Goal: Task Accomplishment & Management: Complete application form

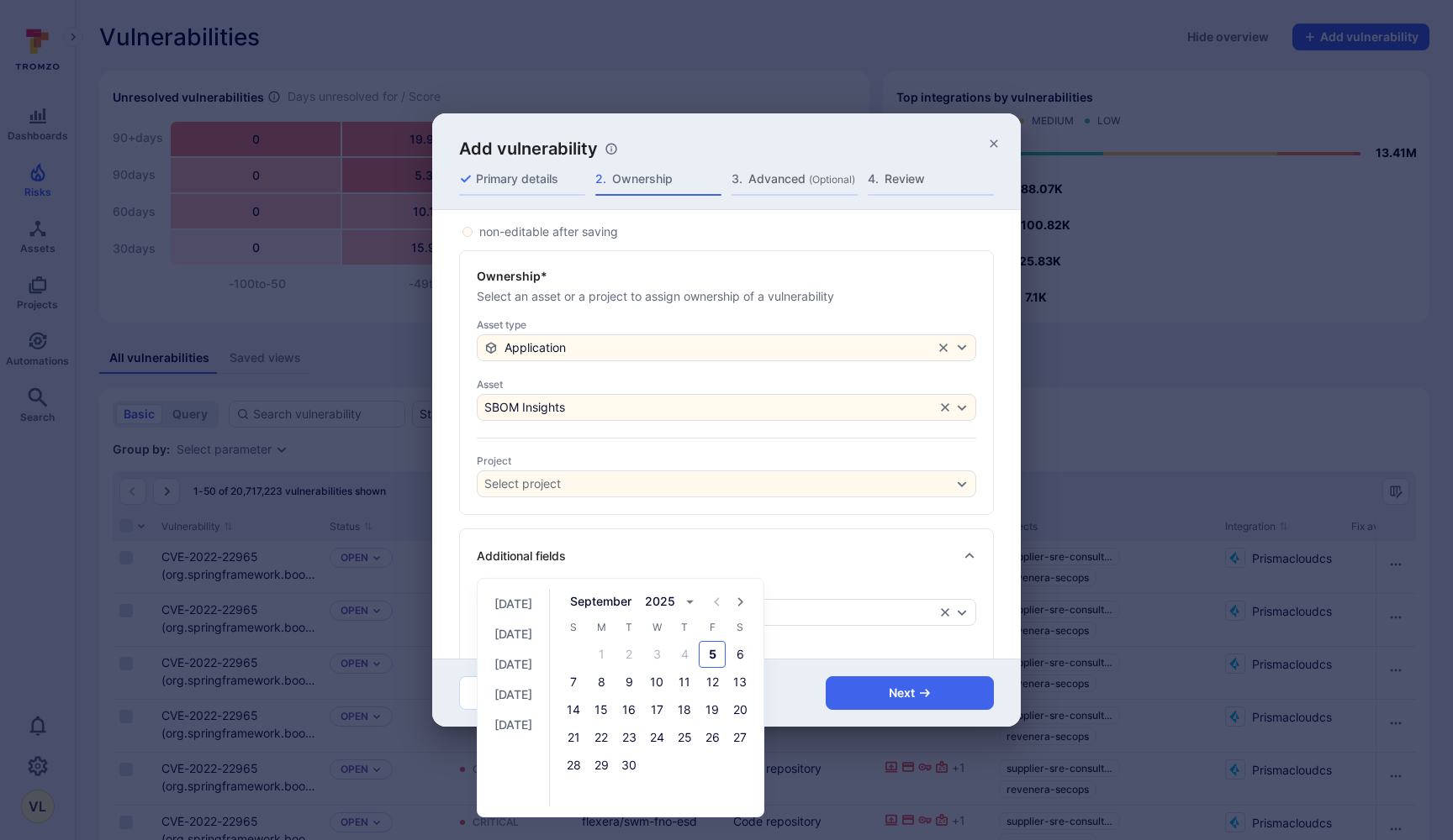
scroll to position [170, 0]
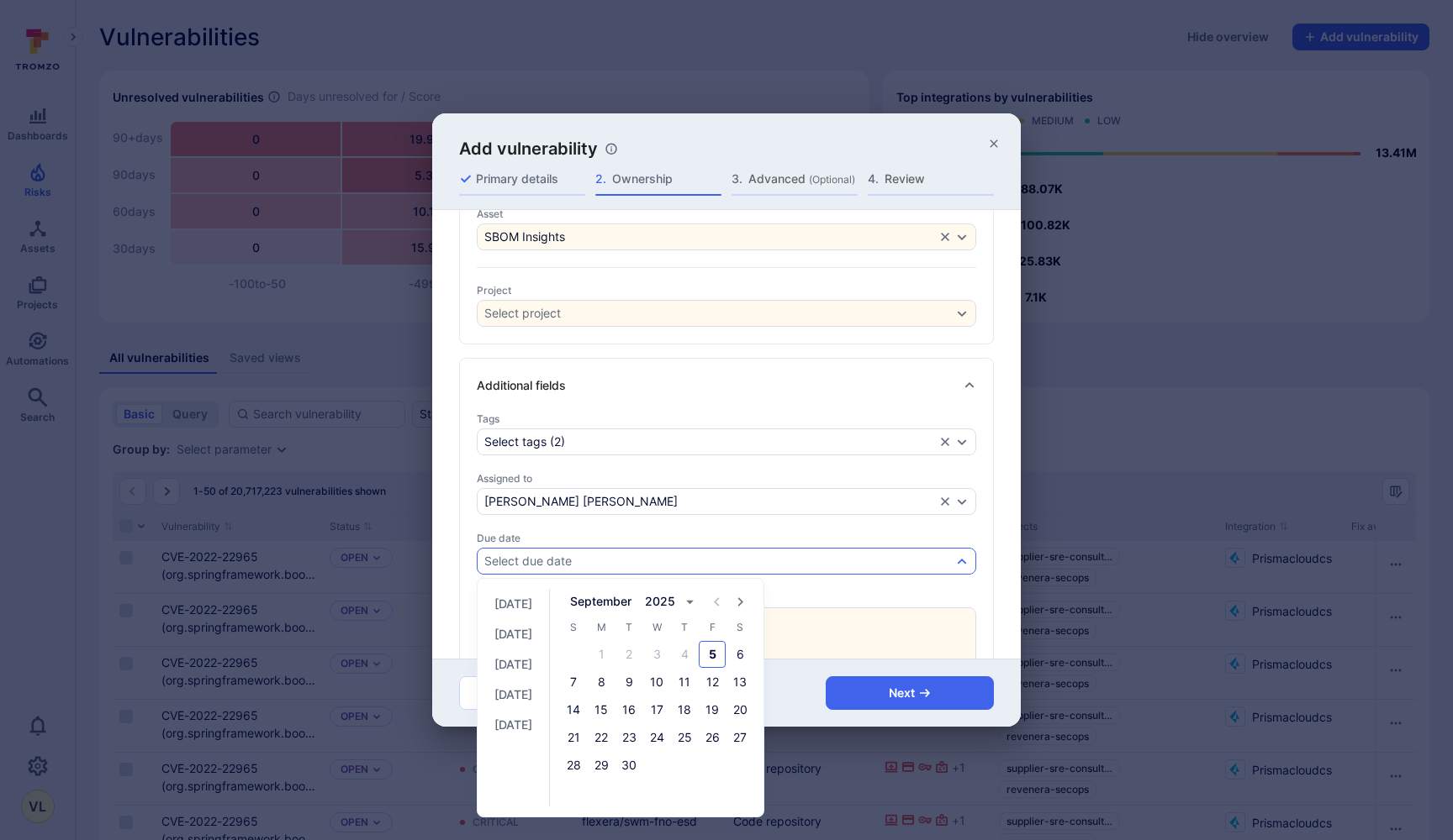
click at [743, 598] on icon "Next month" at bounding box center [741, 602] width 5 height 9
click at [614, 744] on button "20" at bounding box center [600, 737] width 27 height 27
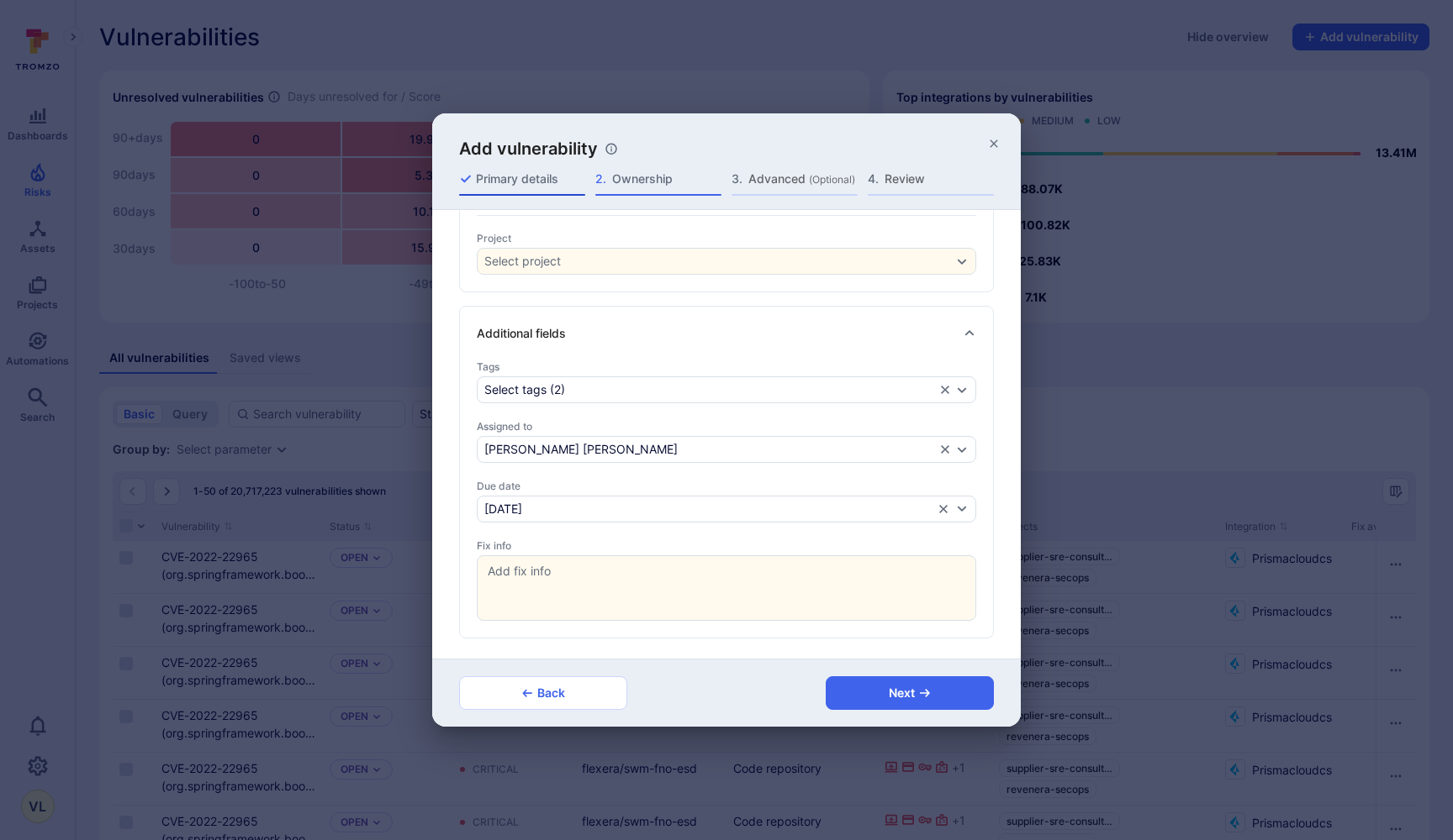
scroll to position [223, 0]
click at [541, 176] on span "Primary details" at bounding box center [530, 179] width 109 height 17
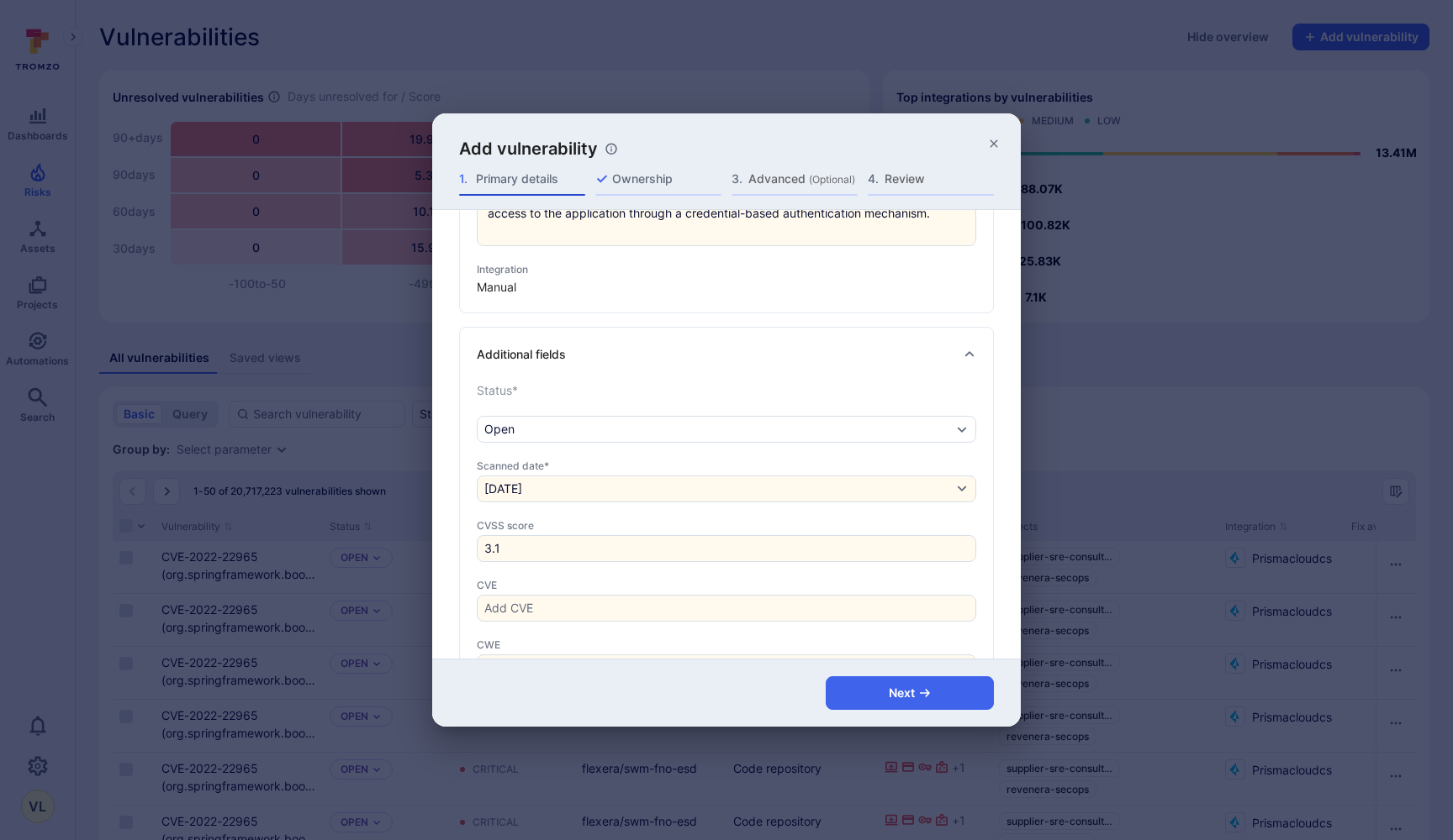
scroll to position [0, 0]
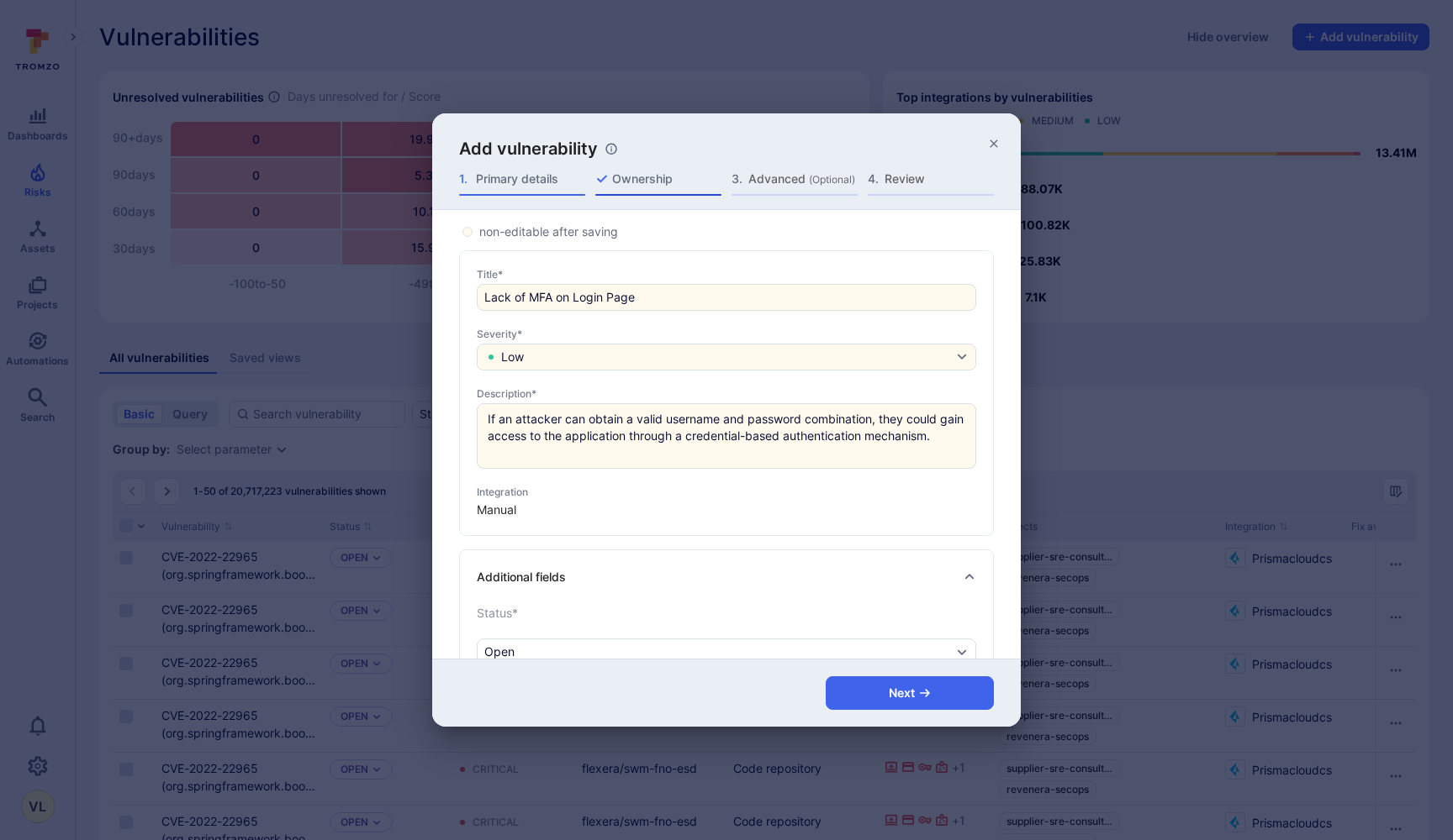
click at [620, 174] on span "Ownership" at bounding box center [666, 179] width 109 height 17
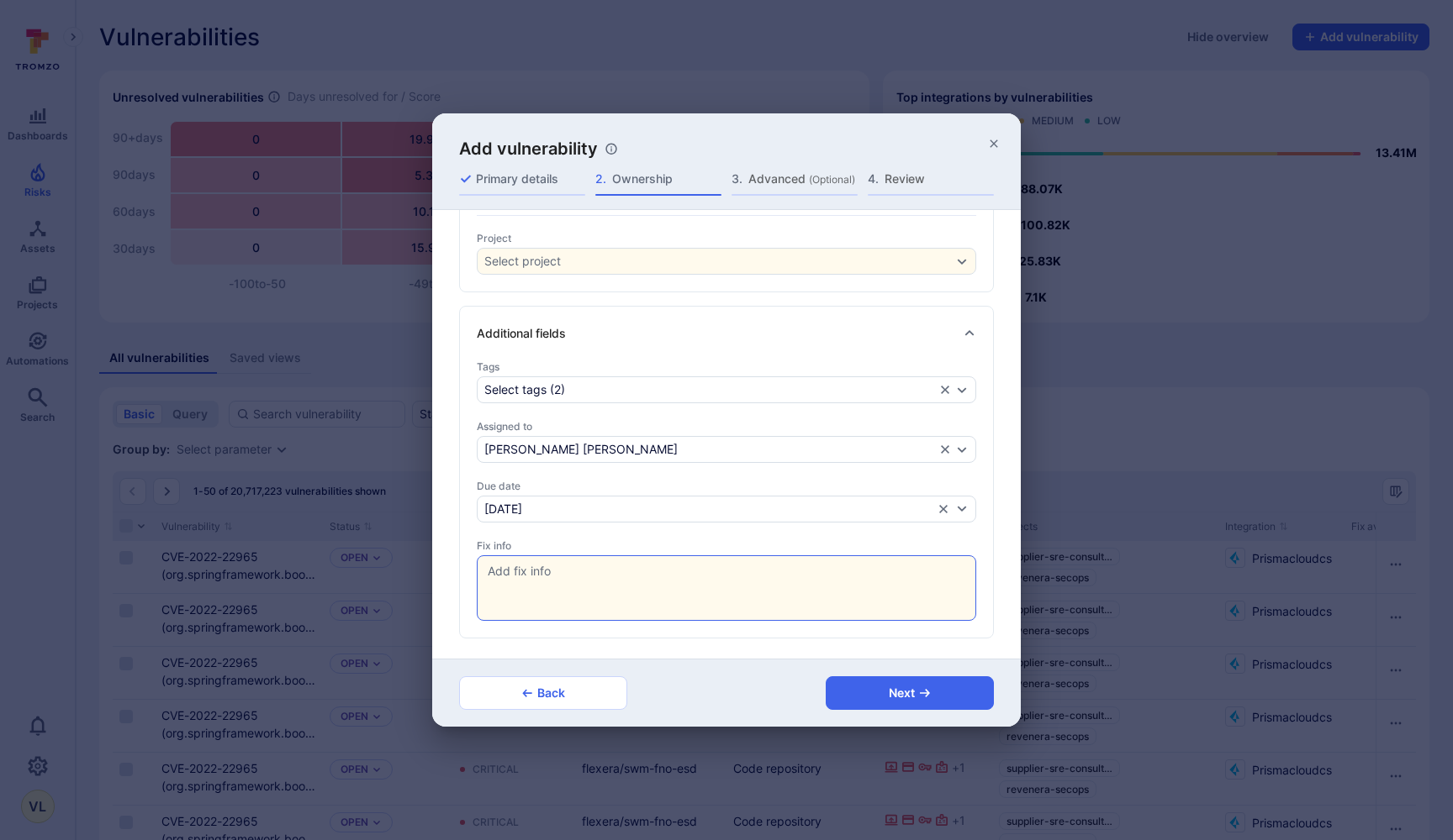
scroll to position [223, 0]
click at [530, 593] on textarea at bounding box center [726, 588] width 498 height 64
paste textarea "Suggested Fix Introduce a second-factor authentication mechanism that follows t…"
type textarea "Suggested Fix Introduce a second-factor authentication mechanism that follows t…"
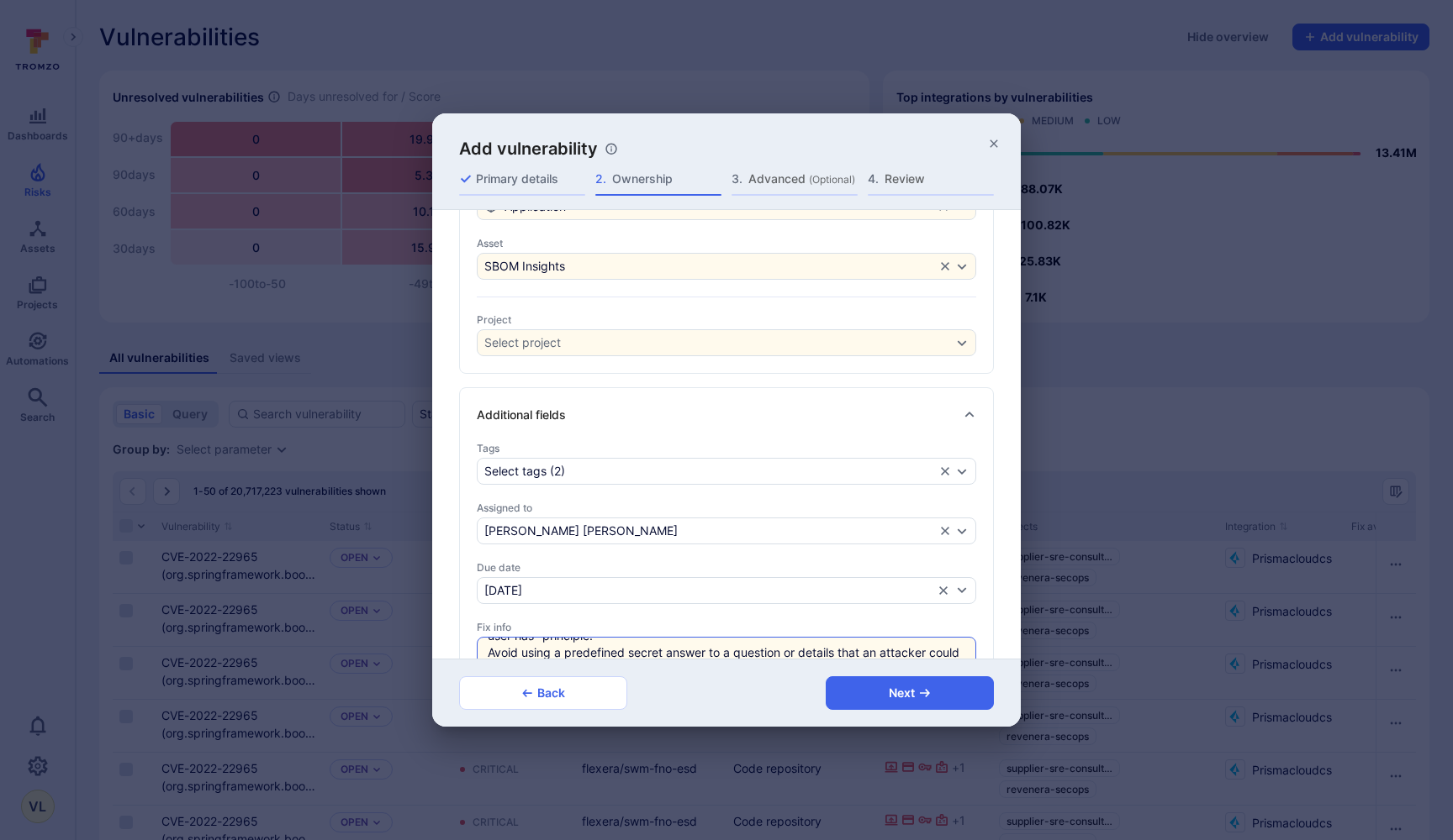
scroll to position [137, 0]
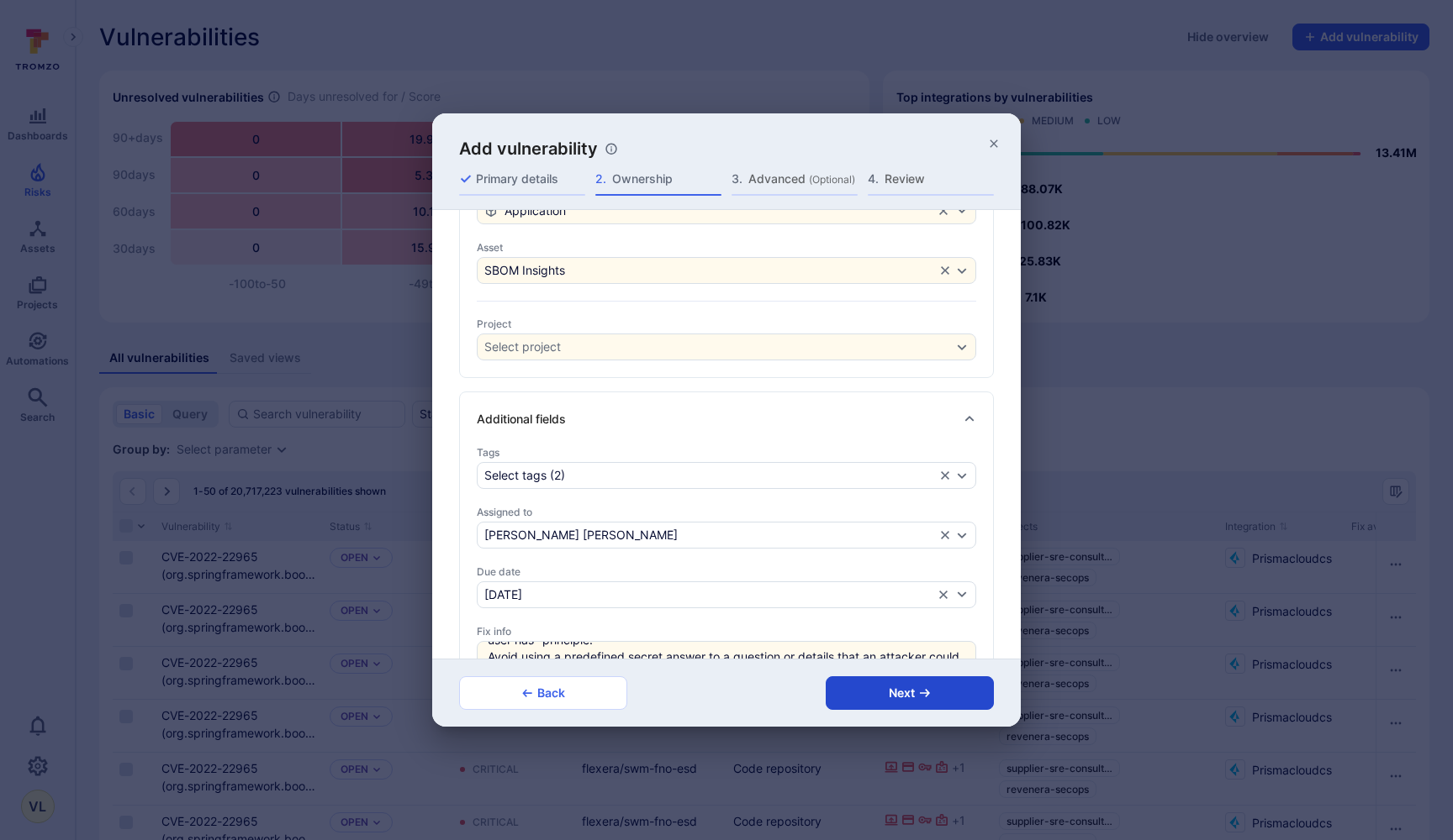
click at [865, 696] on button "Next" at bounding box center [909, 693] width 168 height 34
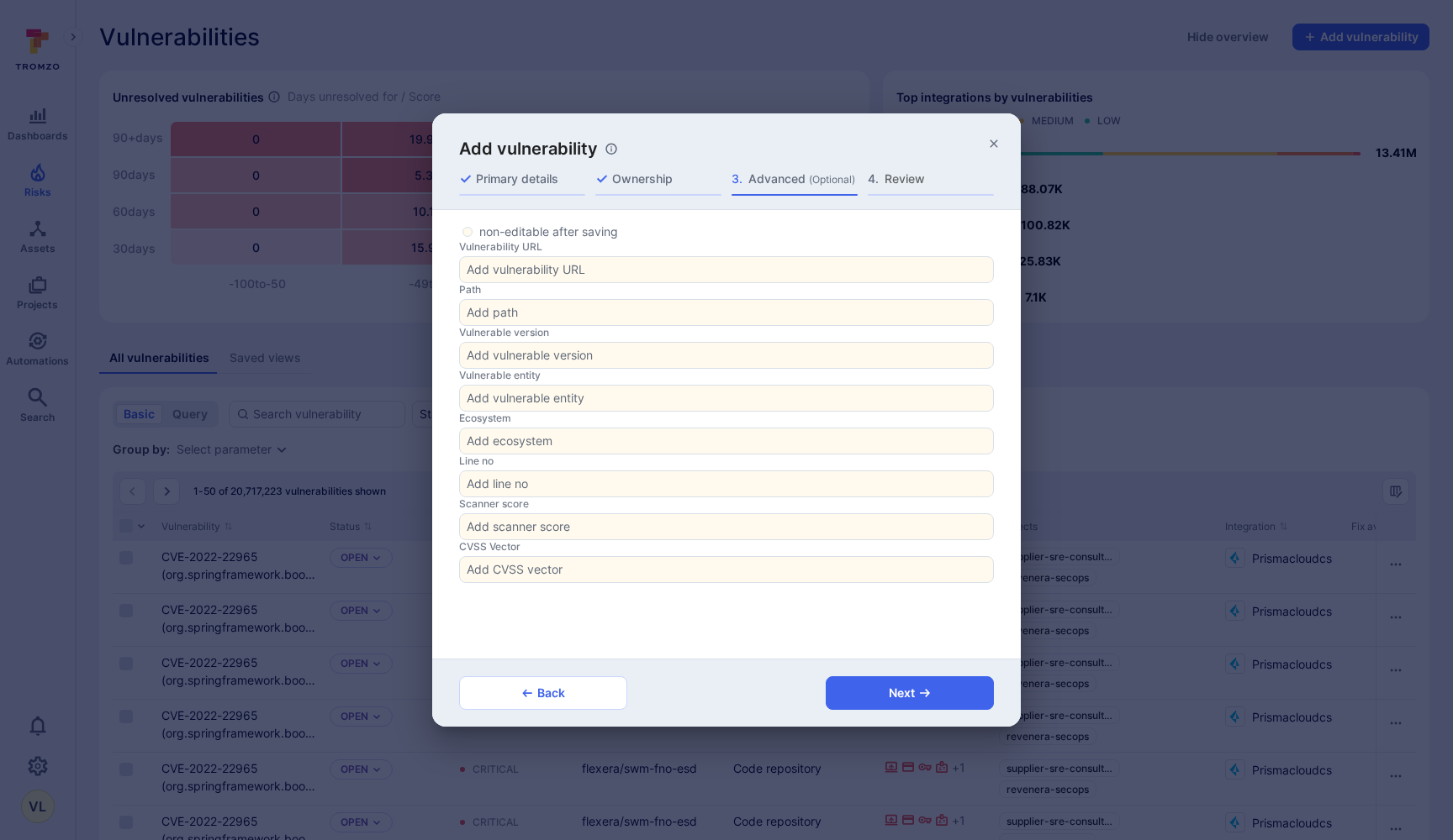
scroll to position [107, 0]
click at [626, 578] on input "CVSS Vector" at bounding box center [726, 570] width 520 height 17
click at [633, 278] on input "Vulnerability URL" at bounding box center [726, 270] width 520 height 17
paste input "https://app.us.cobalt.io/snow-software-ab/sbom-management-august-2025-pt32324/f…"
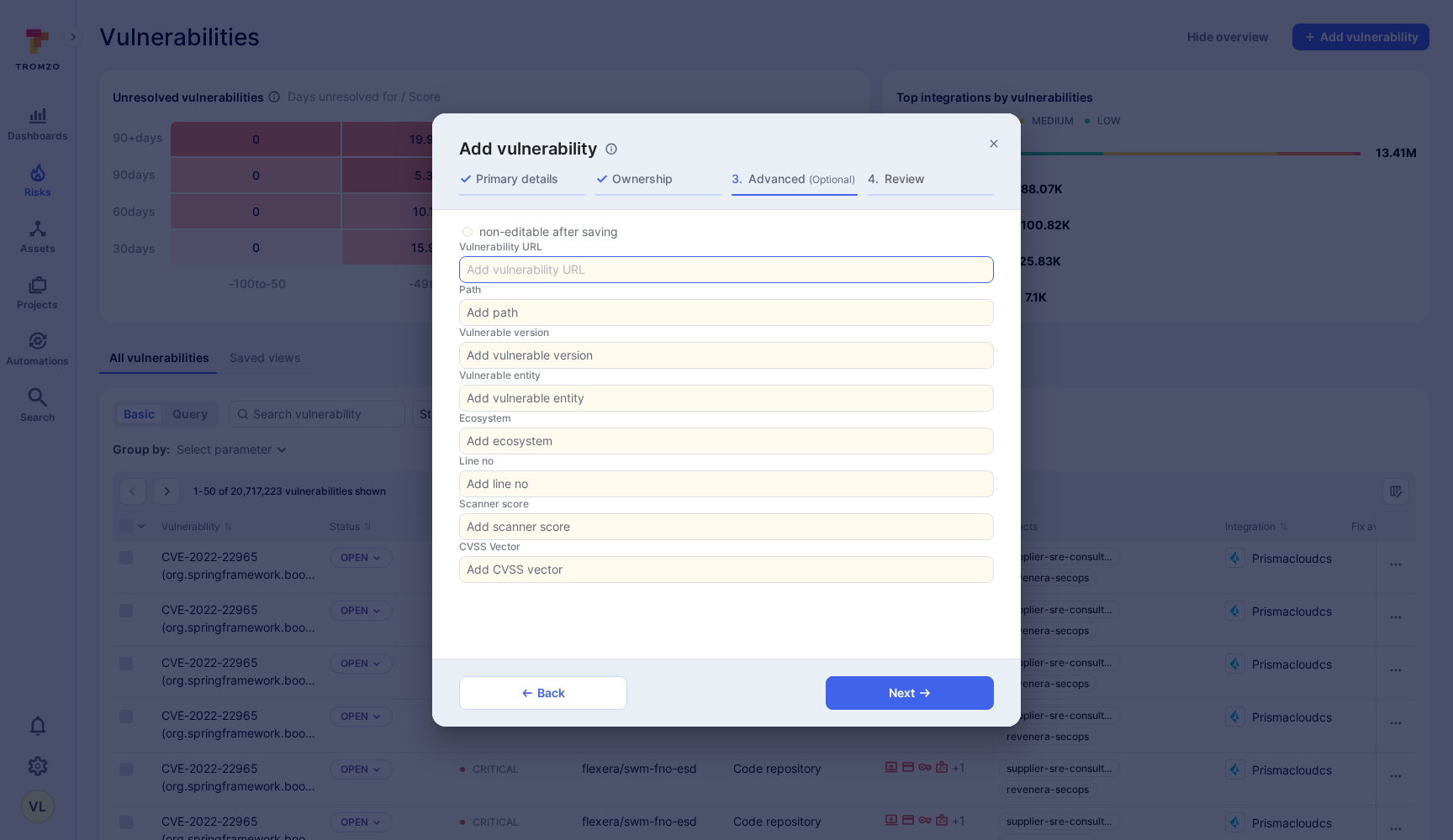
type input "https://app.us.cobalt.io/snow-software-ab/sbom-management-august-2025-pt32324/f…"
click at [890, 696] on button "Next" at bounding box center [909, 693] width 168 height 34
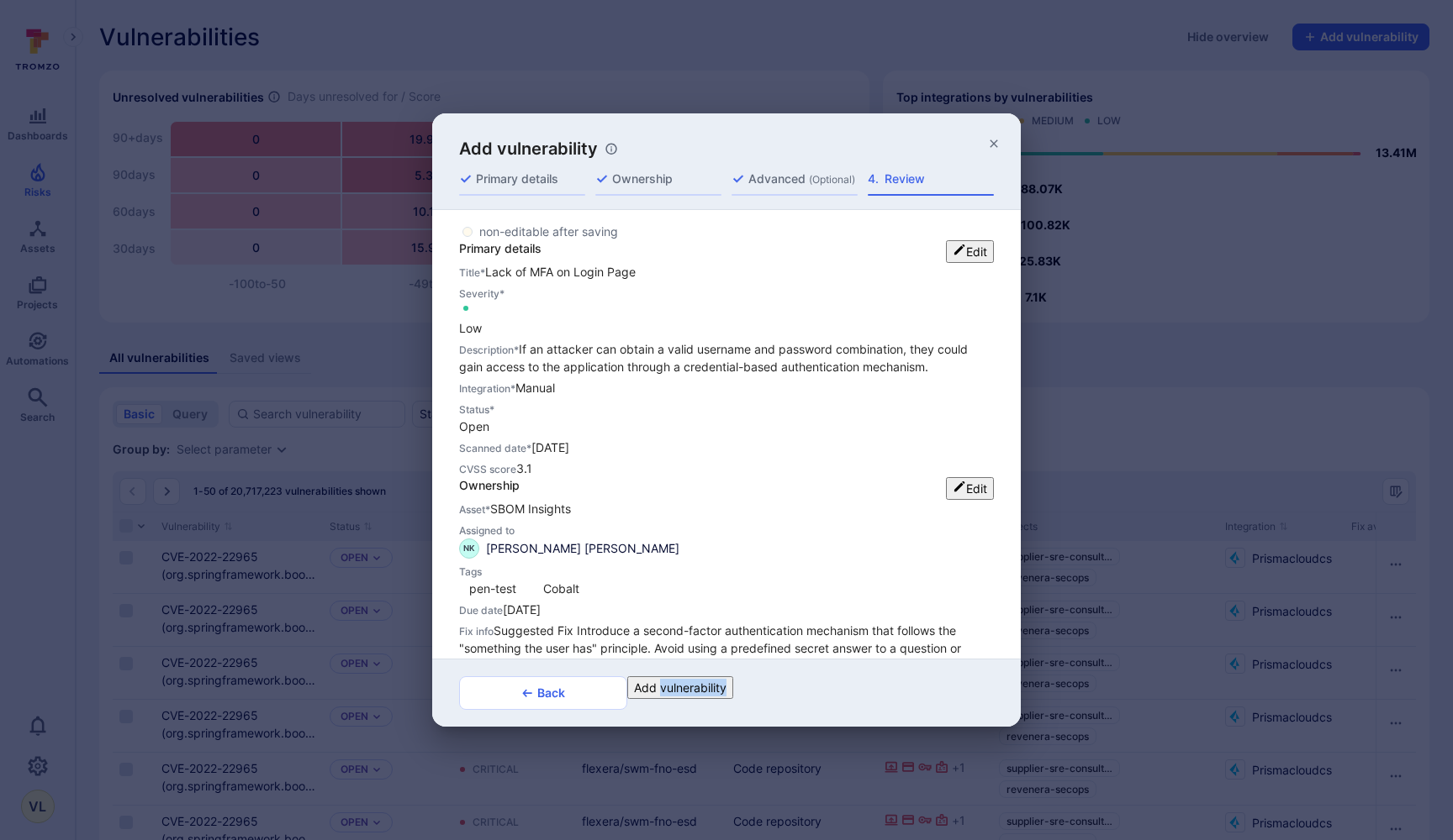
click at [733, 696] on button "Add vulnerability" at bounding box center [680, 688] width 106 height 22
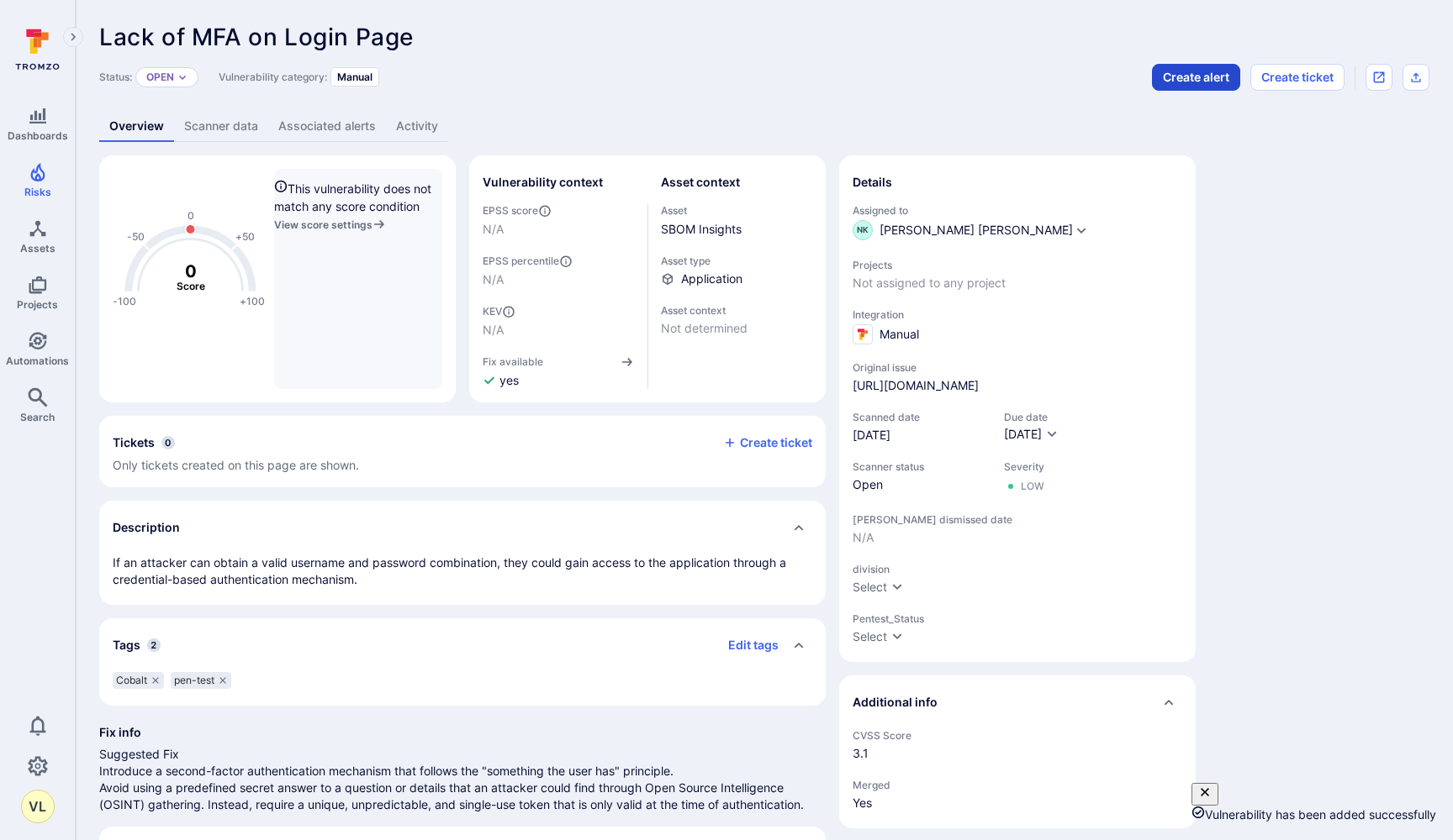
click at [1184, 83] on button "Create alert" at bounding box center [1196, 77] width 89 height 27
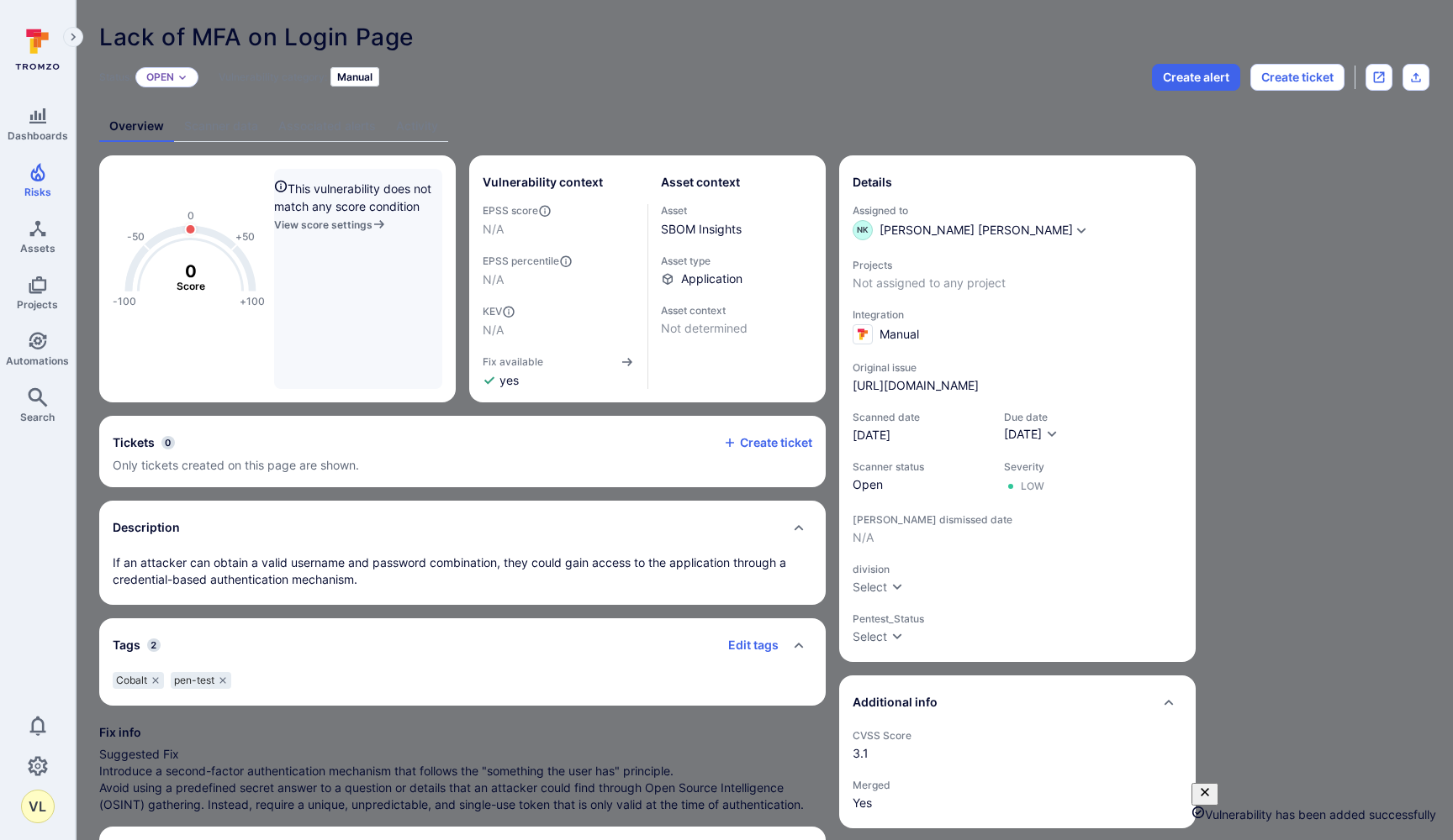
paste input "Lack of MFA on Login Page"
type input "Lack of MFA on Login Page"
paste textarea "Vulnerability Type Insufficient Security Configurability > Weak 2FA Implementat…"
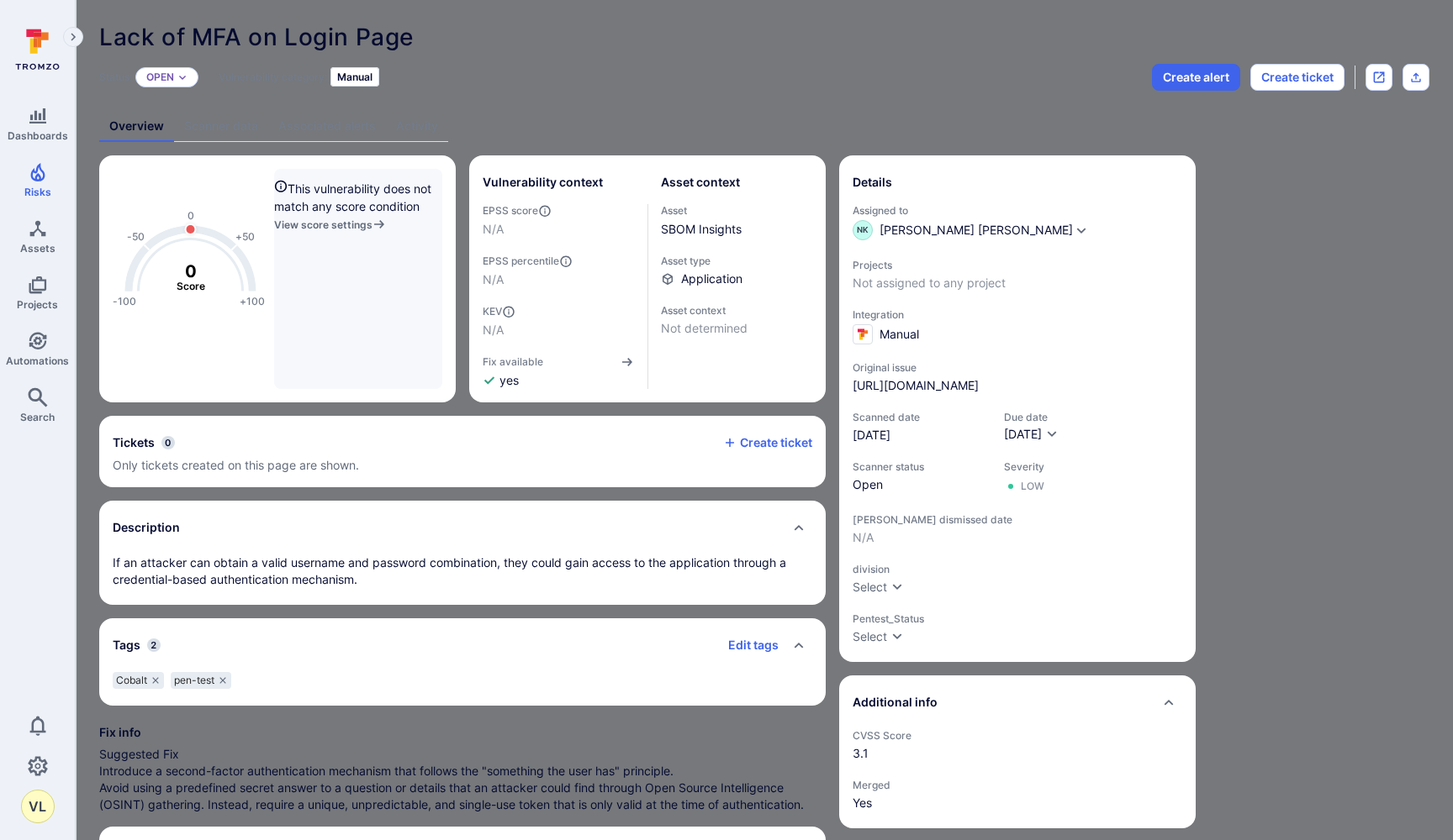
drag, startPoint x: 628, startPoint y: 256, endPoint x: 529, endPoint y: 230, distance: 102.4
drag, startPoint x: 896, startPoint y: 244, endPoint x: 531, endPoint y: 234, distance: 365.1
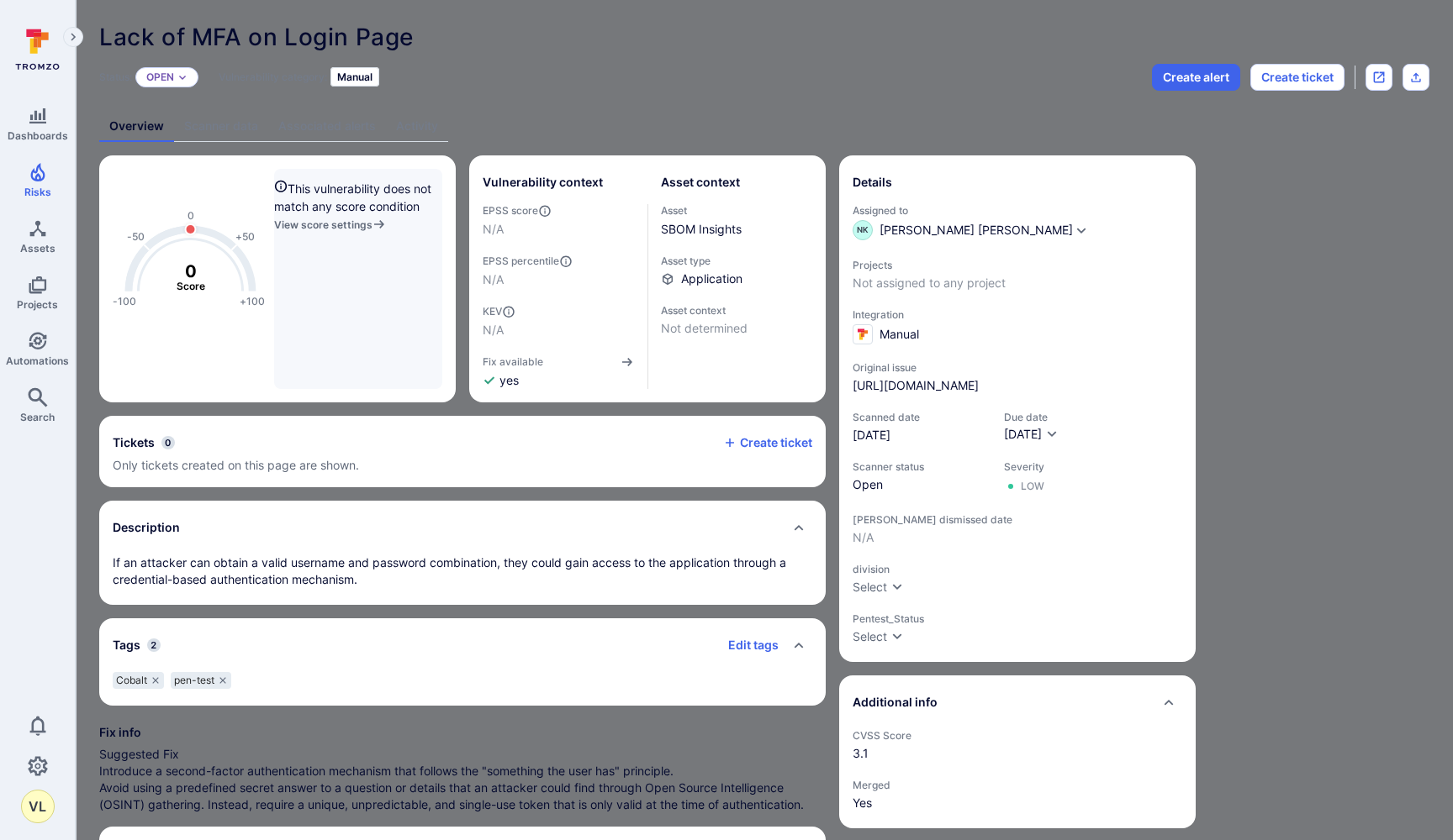
type textarea "If an attacker can obtain a valid username and password combination, they could…"
click at [657, 401] on body "Dashboards Risks Assets Projects Automations Search 0 VL Risks Vulnerabilities …" at bounding box center [726, 420] width 1453 height 840
type input "P4"
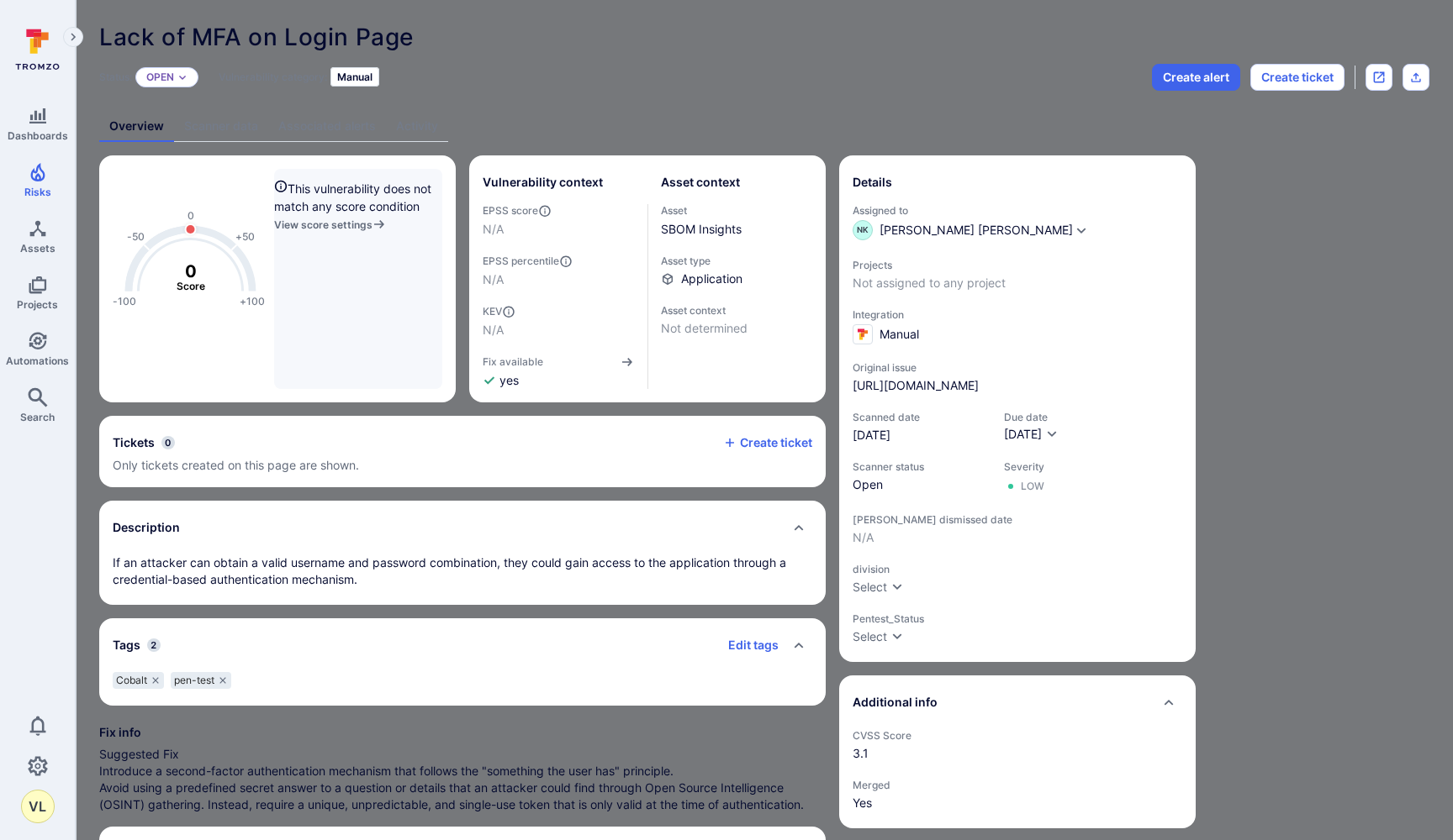
click at [813, 499] on icon "Next month" at bounding box center [818, 498] width 18 height 18
click at [630, 659] on button "20" at bounding box center [639, 662] width 30 height 30
type input "10/20/2025"
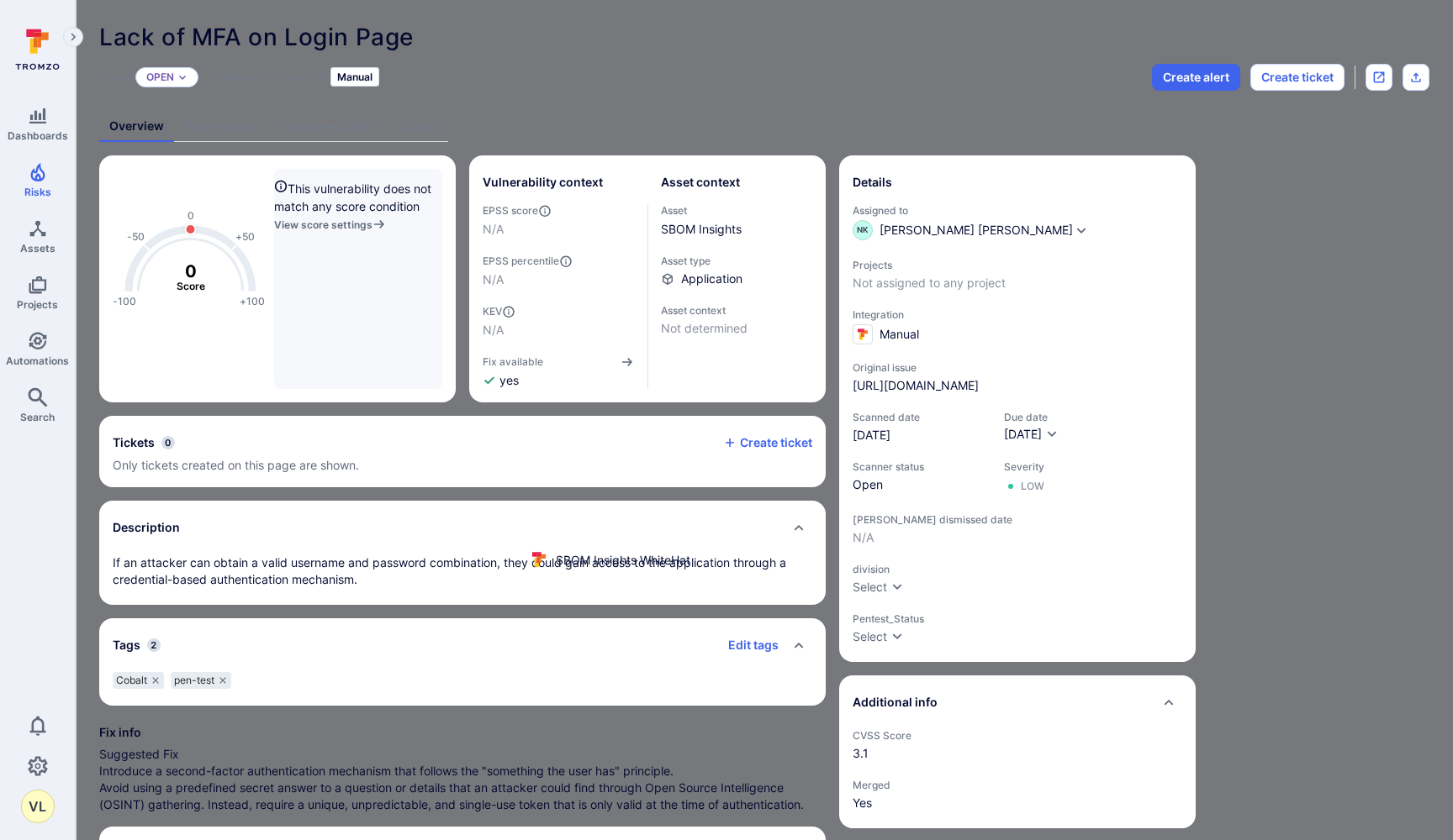
type input "sb"
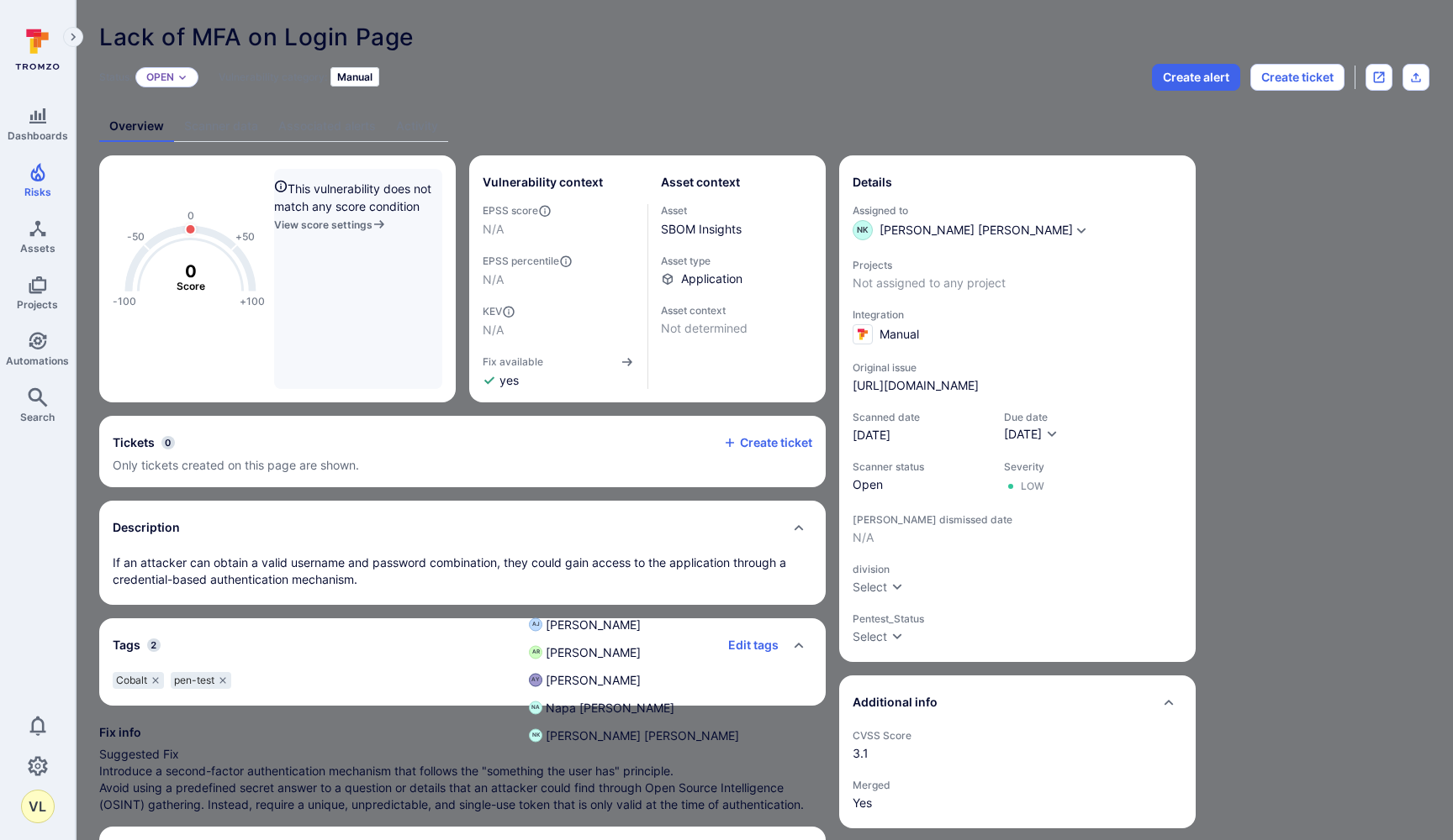
click at [627, 742] on span "[PERSON_NAME] [PERSON_NAME]" at bounding box center [642, 735] width 194 height 18
type input "[PERSON_NAME] [PERSON_NAME]"
type input "pen"
click at [601, 706] on li "pen-test" at bounding box center [726, 697] width 422 height 28
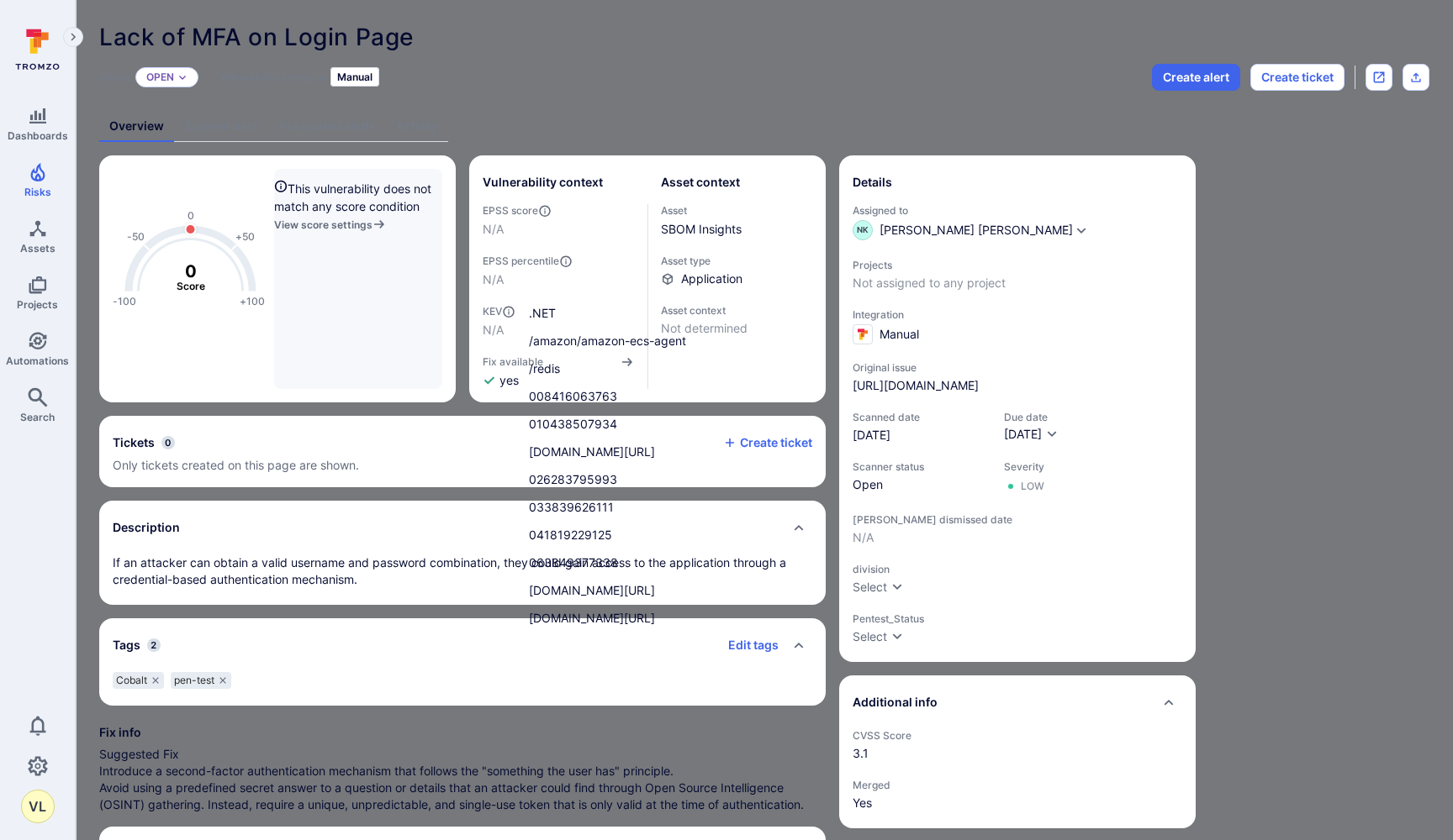
type input "cob"
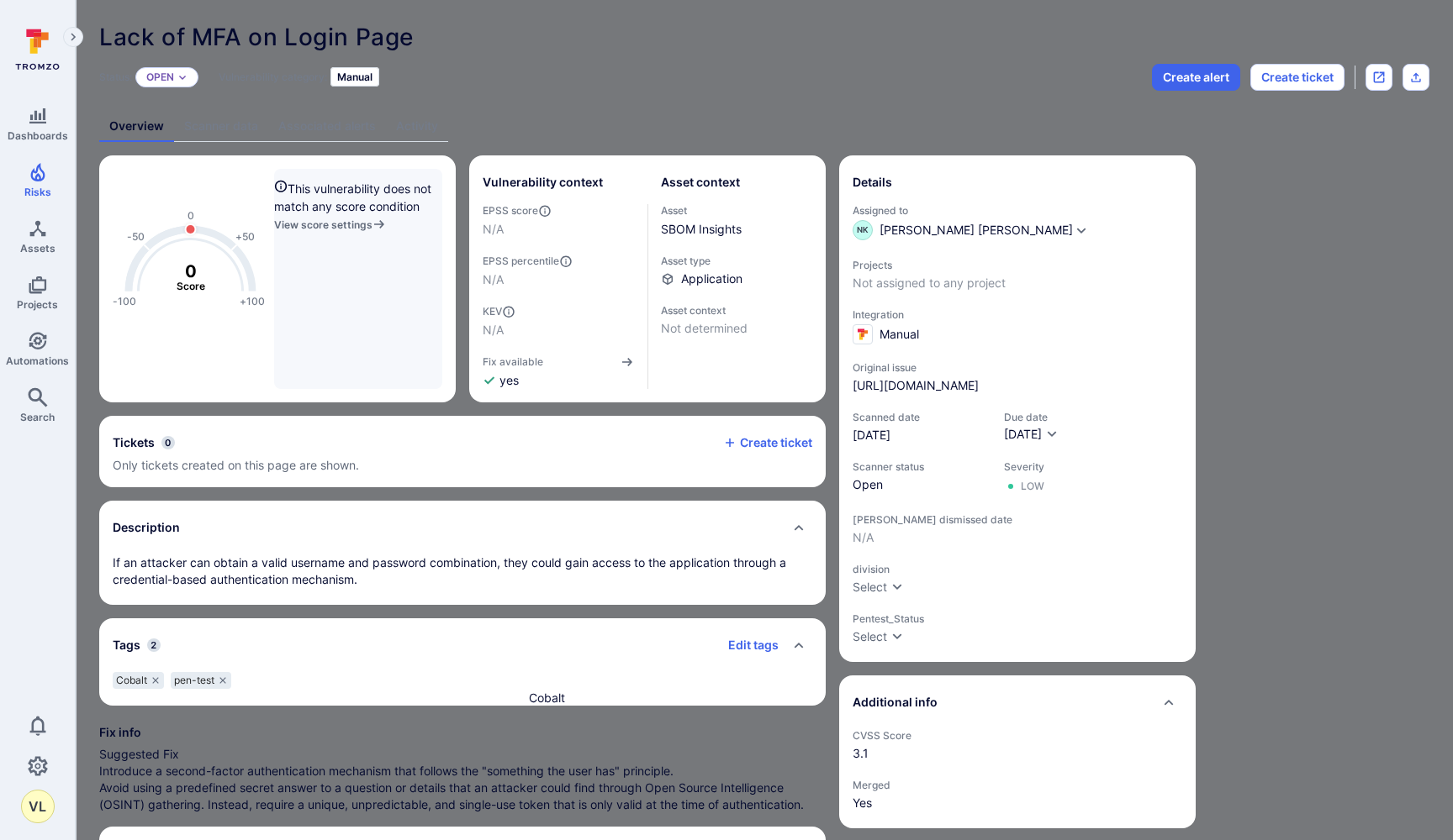
click at [571, 701] on li "Cobalt" at bounding box center [726, 698] width 422 height 28
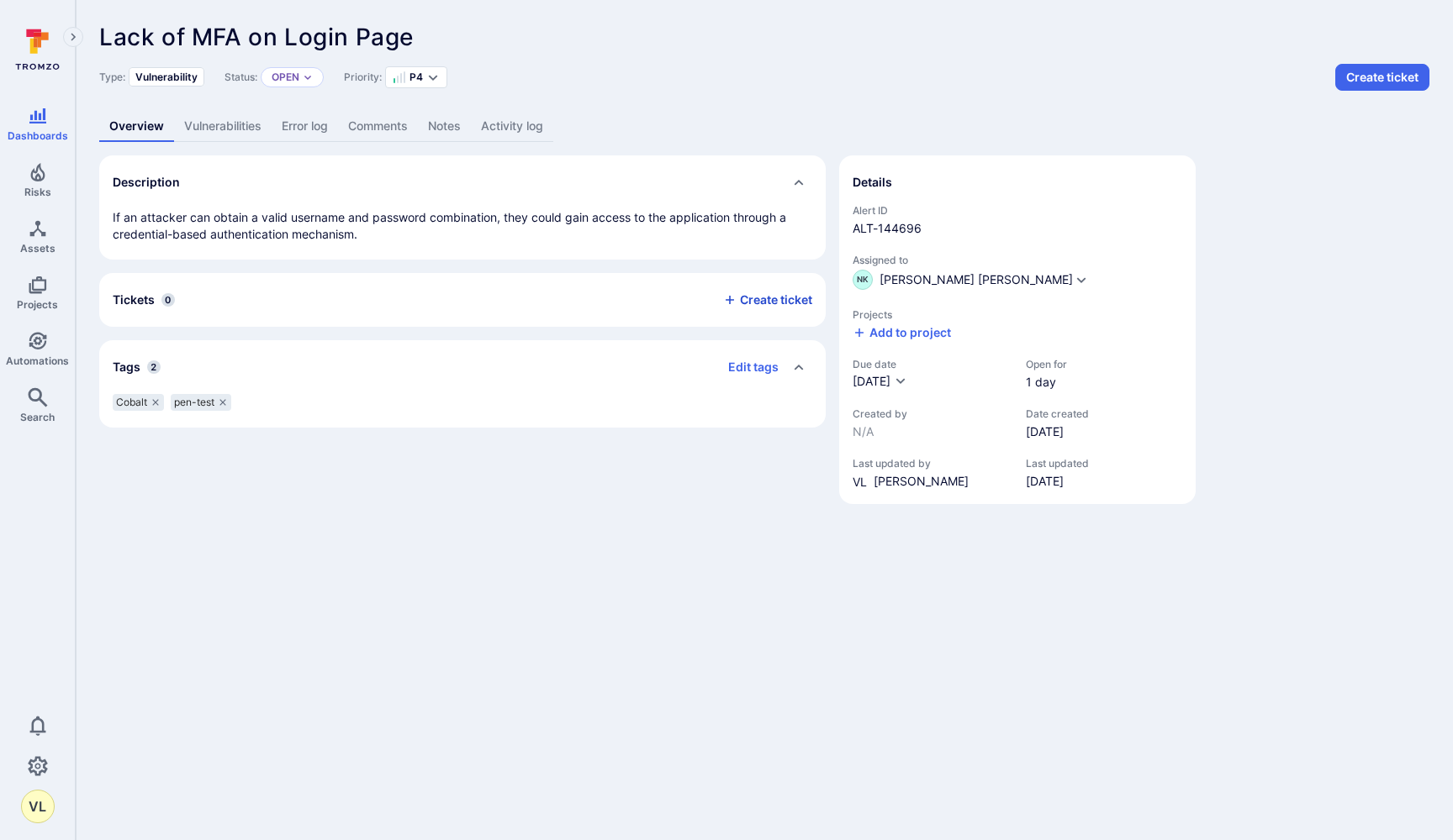
click at [781, 295] on button "Create ticket" at bounding box center [767, 300] width 89 height 15
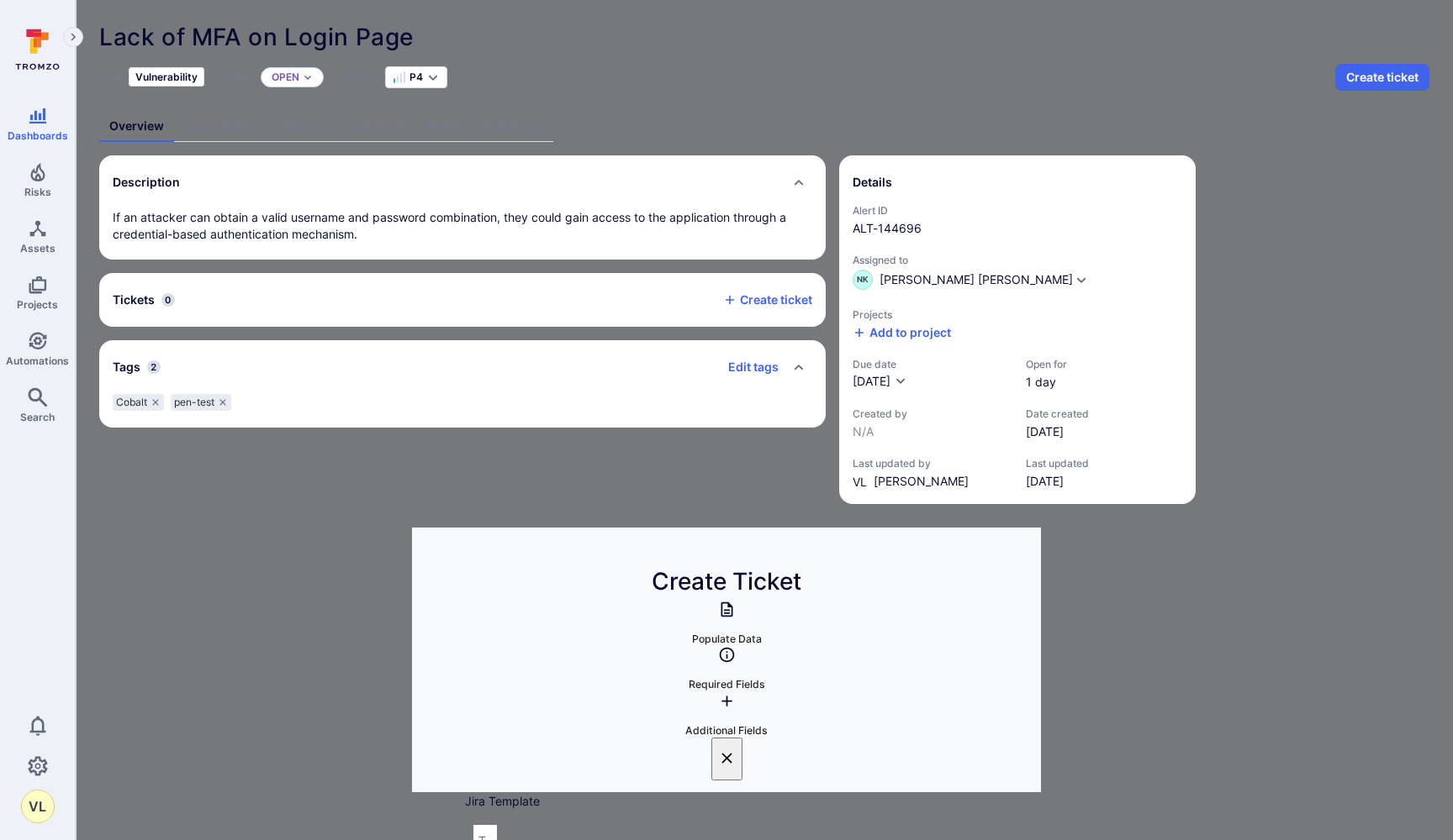
click at [643, 817] on div "​" at bounding box center [726, 841] width 524 height 49
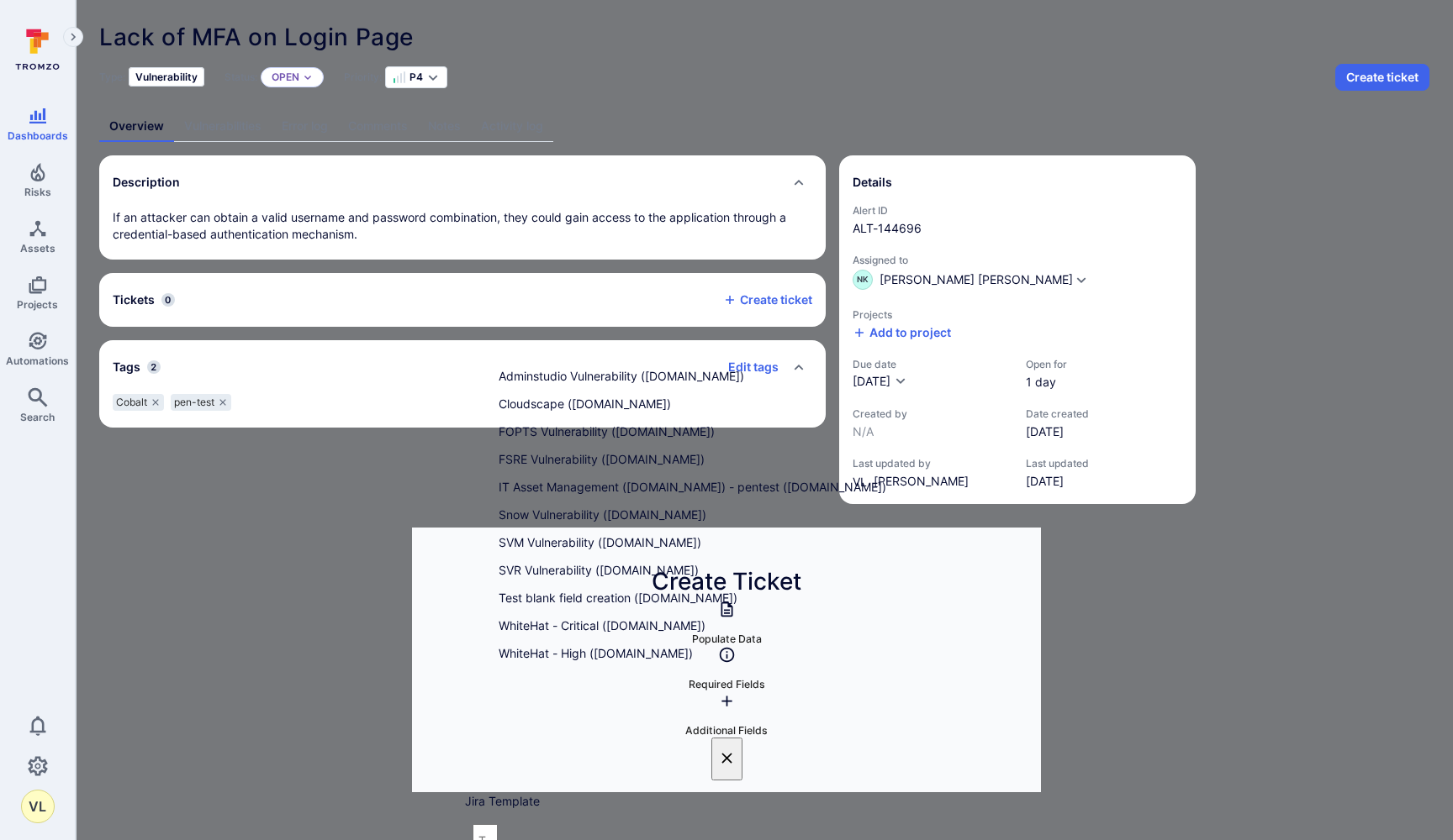
click at [551, 421] on li "FOPTS Vulnerability (flexera.atlassian.net)" at bounding box center [727, 432] width 484 height 28
type input "FOPTS Vulnerability (flexera.atlassian.net)"
type input "Jira"
type input "FinOpts (flexera.atlassian.net)"
type input "Vulnerability"
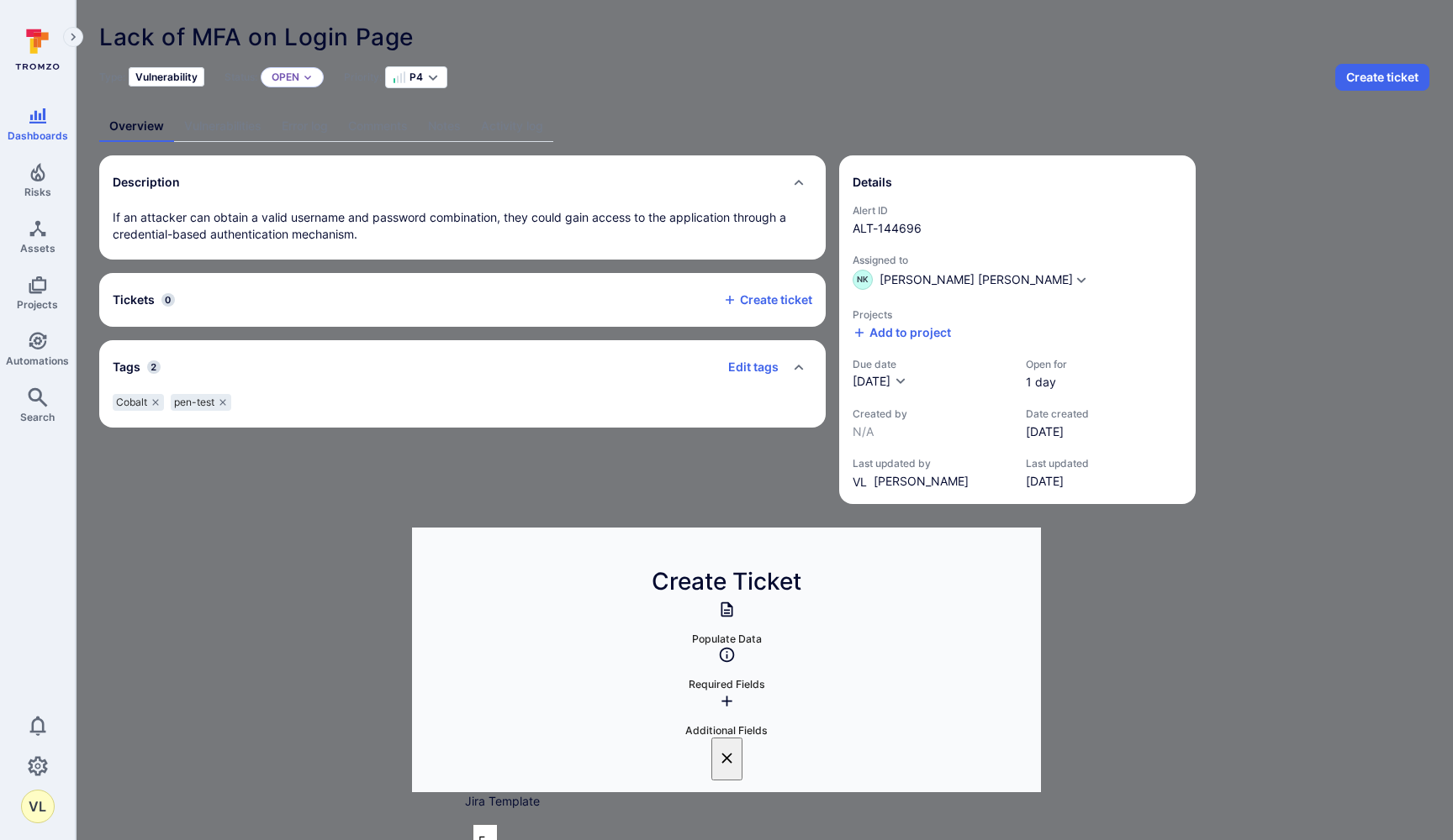
click at [498, 825] on input "FOPTS Vulnerability (flexera.atlassian.net)" at bounding box center [484, 841] width 25 height 34
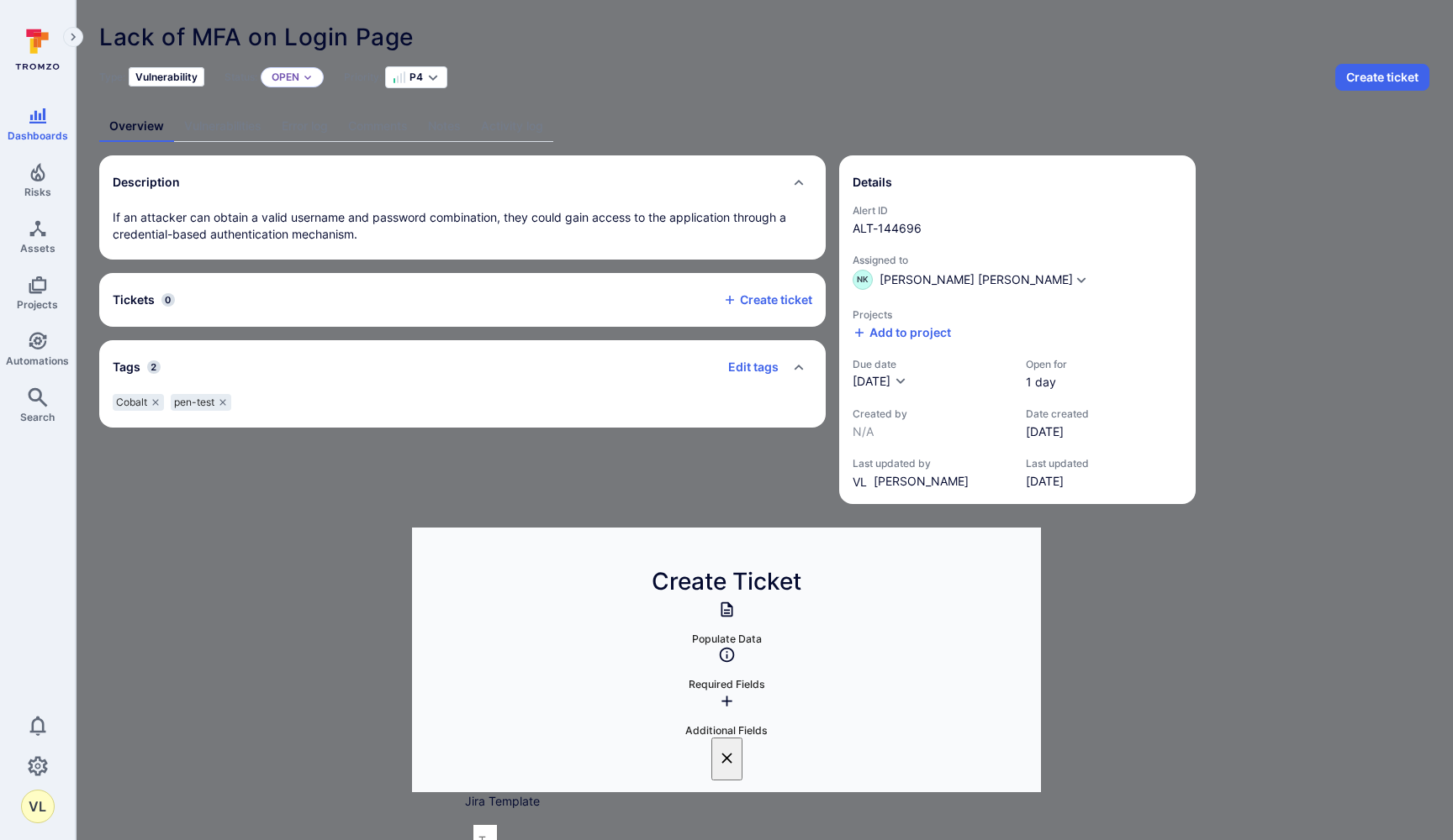
click at [662, 529] on span "Revenera SBOM Insights (flexera.atlassian.net)" at bounding box center [620, 534] width 243 height 18
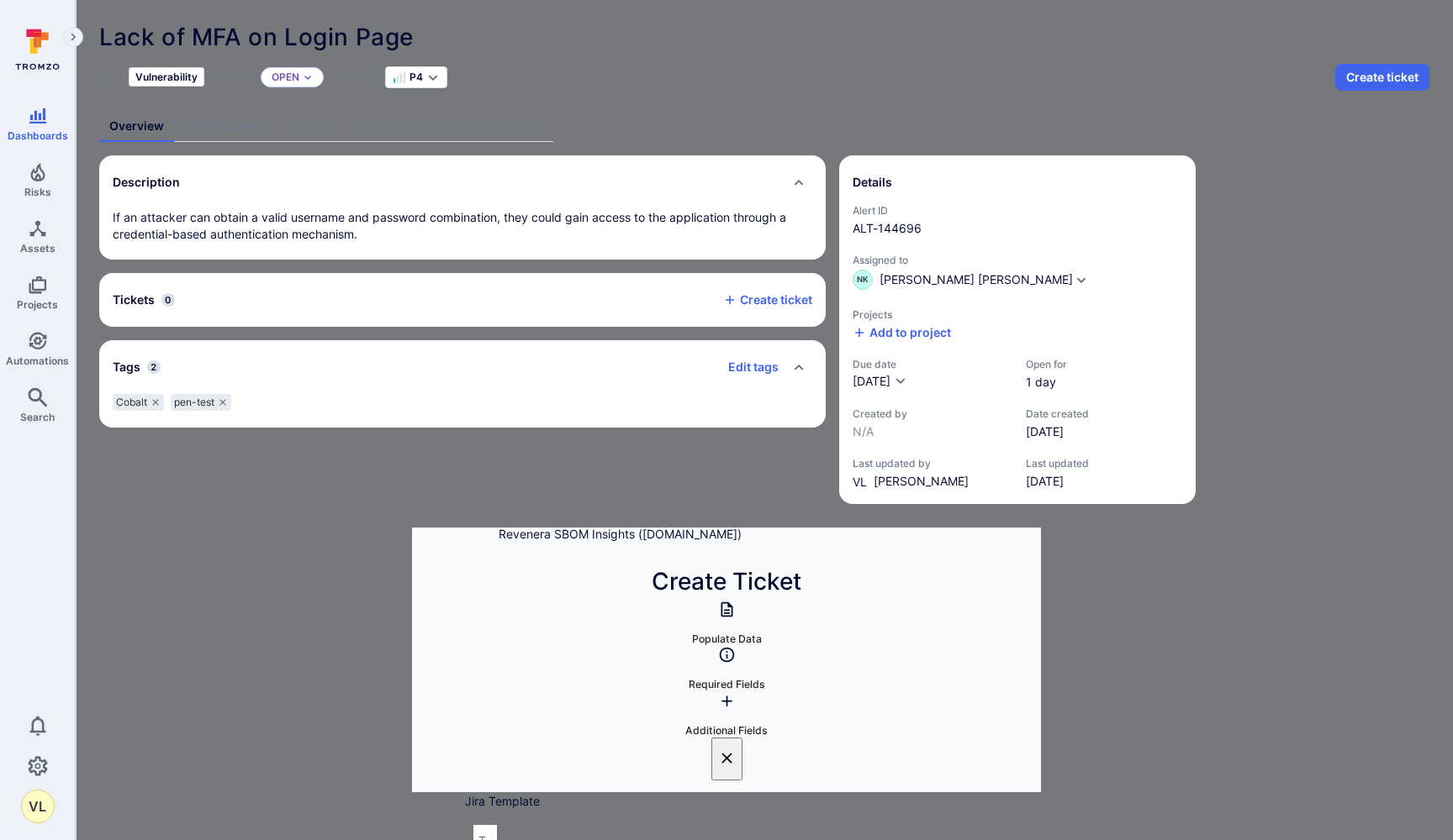
type input "Revenera SBOM Insights (flexera.atlassian.net)"
click at [625, 225] on li "Bug" at bounding box center [727, 230] width 484 height 28
type input "Bug"
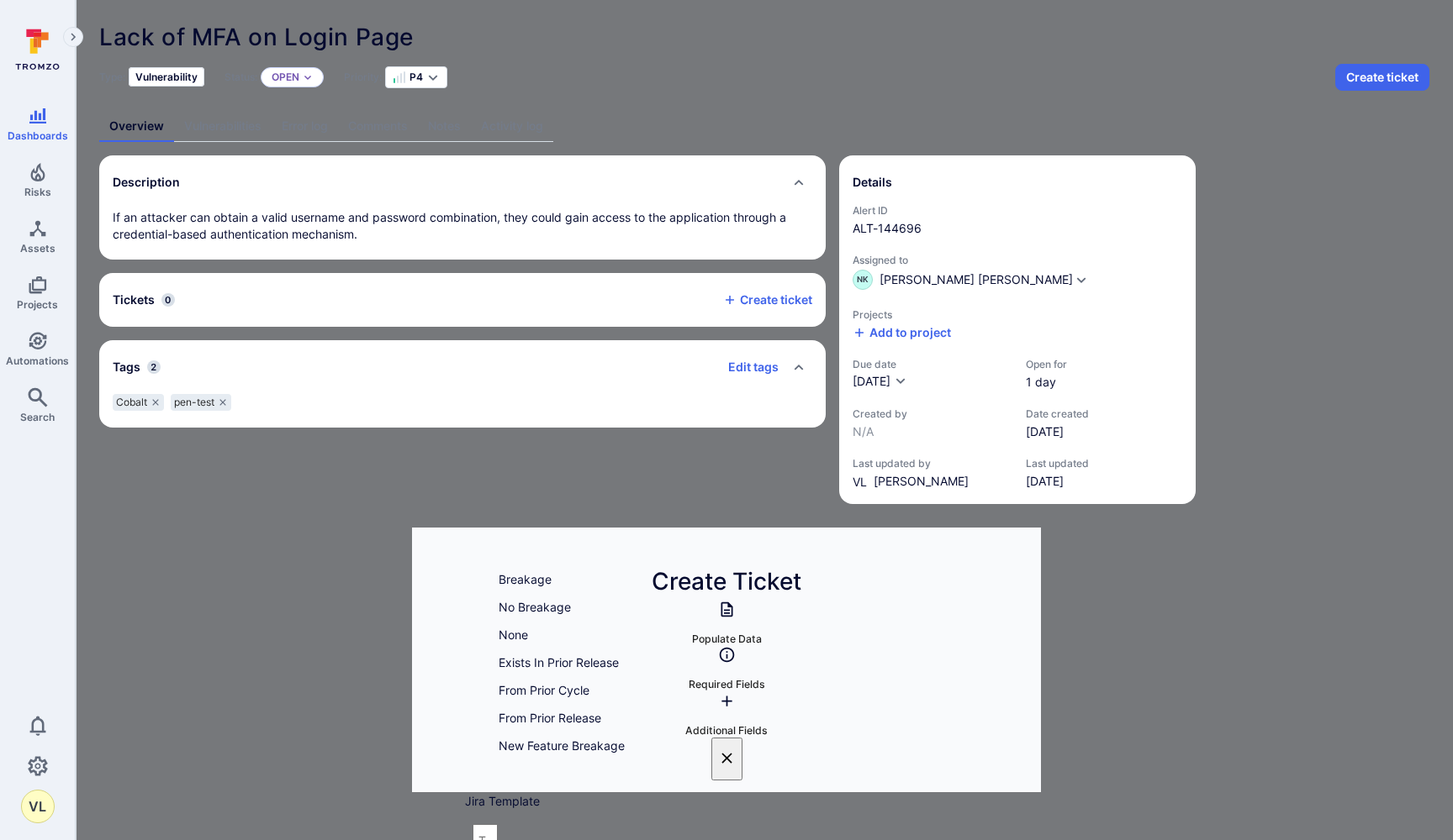
click at [581, 635] on li "None" at bounding box center [727, 635] width 484 height 28
type input "None"
click at [545, 740] on li "Low" at bounding box center [727, 741] width 484 height 28
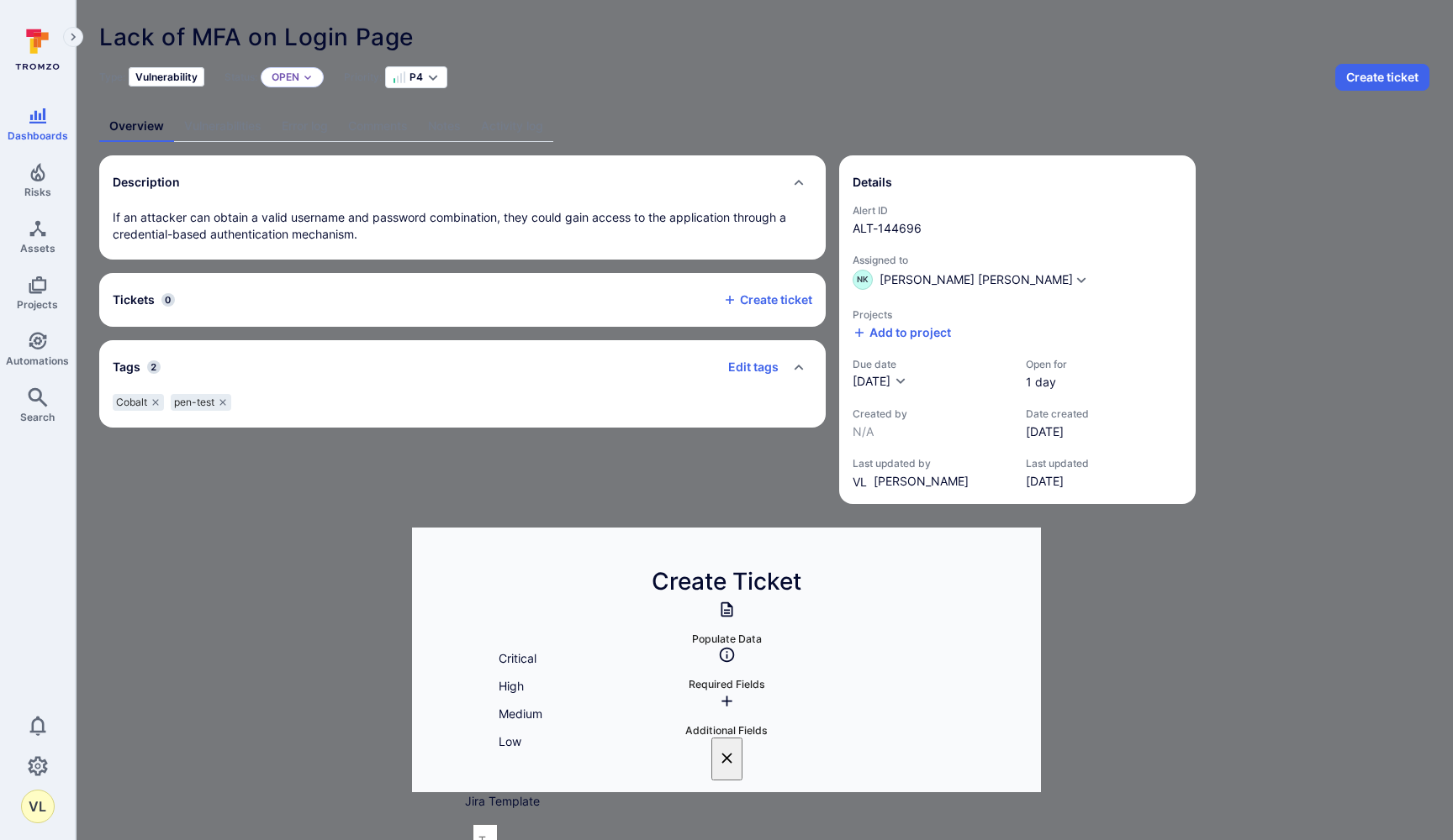
type input "Low"
click at [558, 599] on li "Staging" at bounding box center [727, 594] width 484 height 28
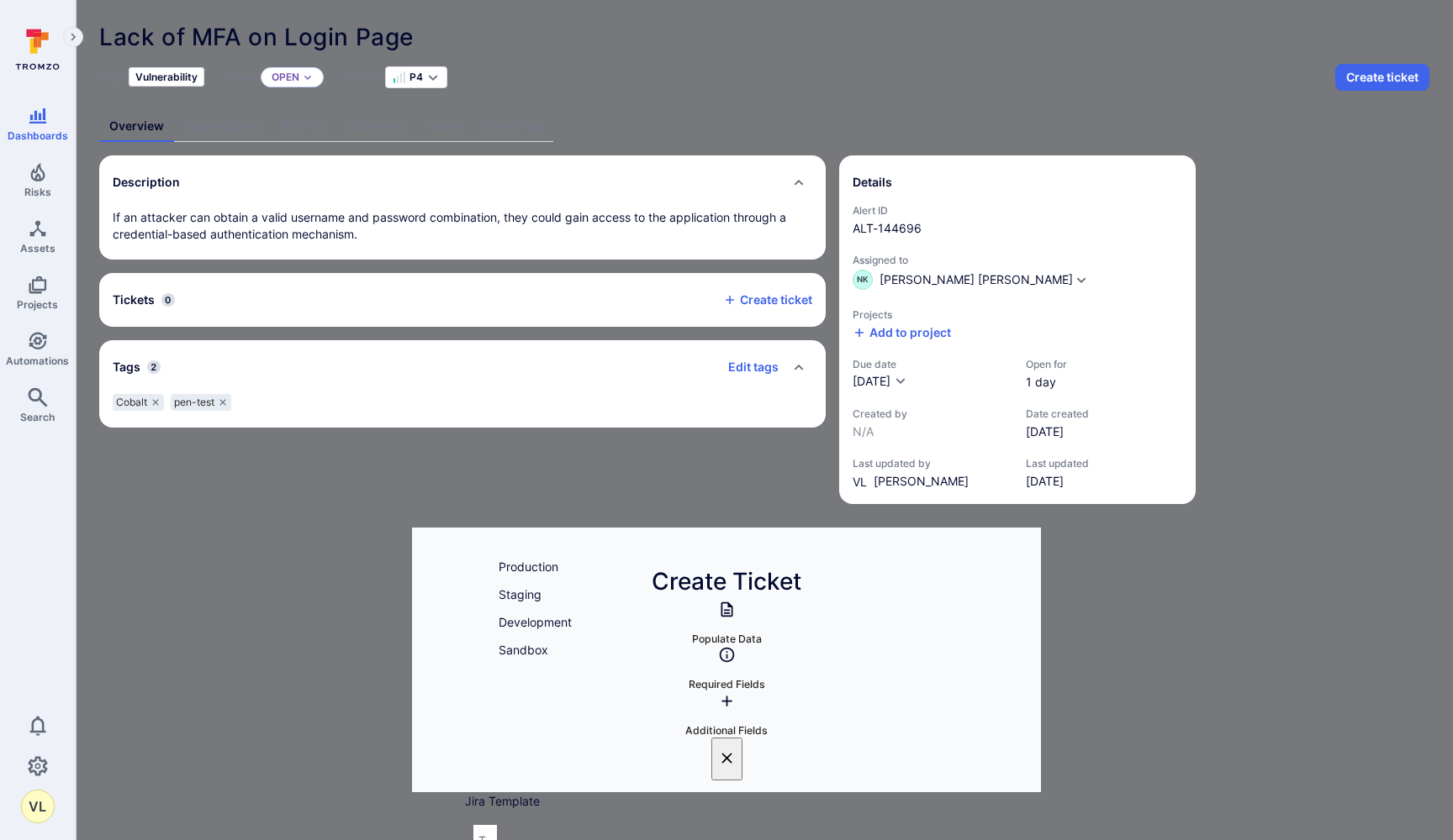
type input "Staging"
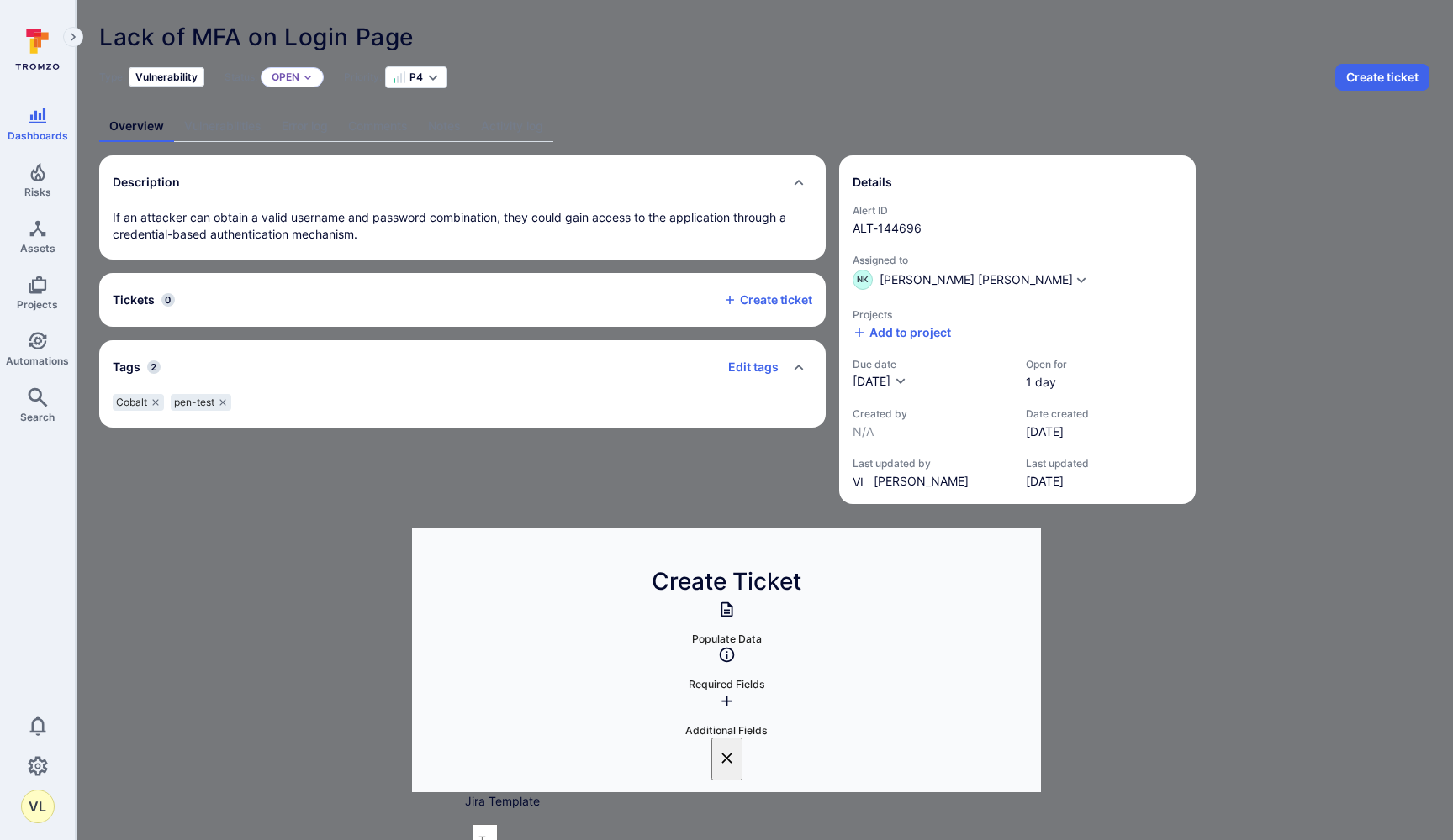
click at [643, 817] on input "Assignee" at bounding box center [560, 828] width 192 height 22
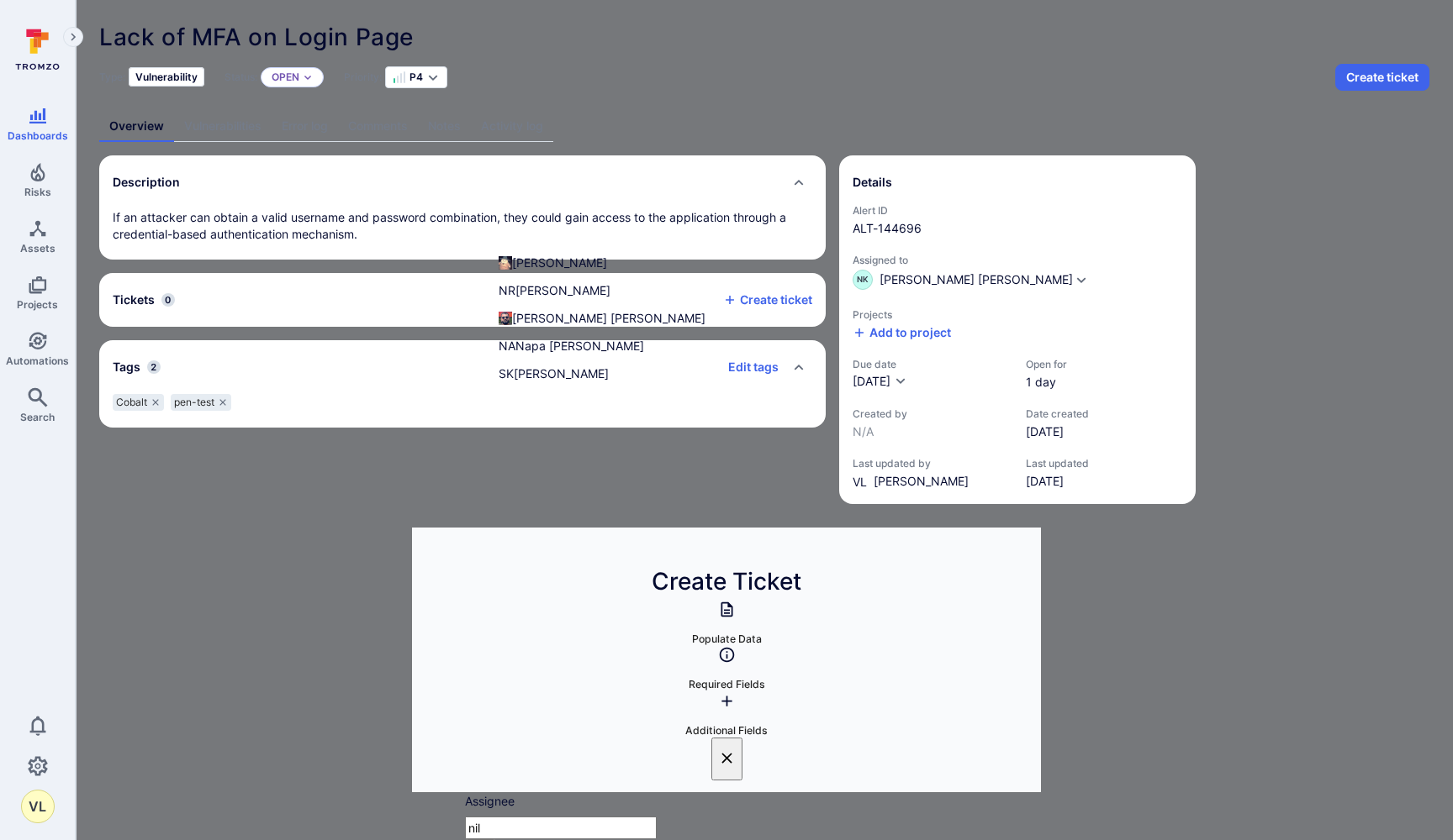
click at [605, 332] on li "[PERSON_NAME] [PERSON_NAME]" at bounding box center [727, 318] width 484 height 28
type input "[PERSON_NAME] [PERSON_NAME]"
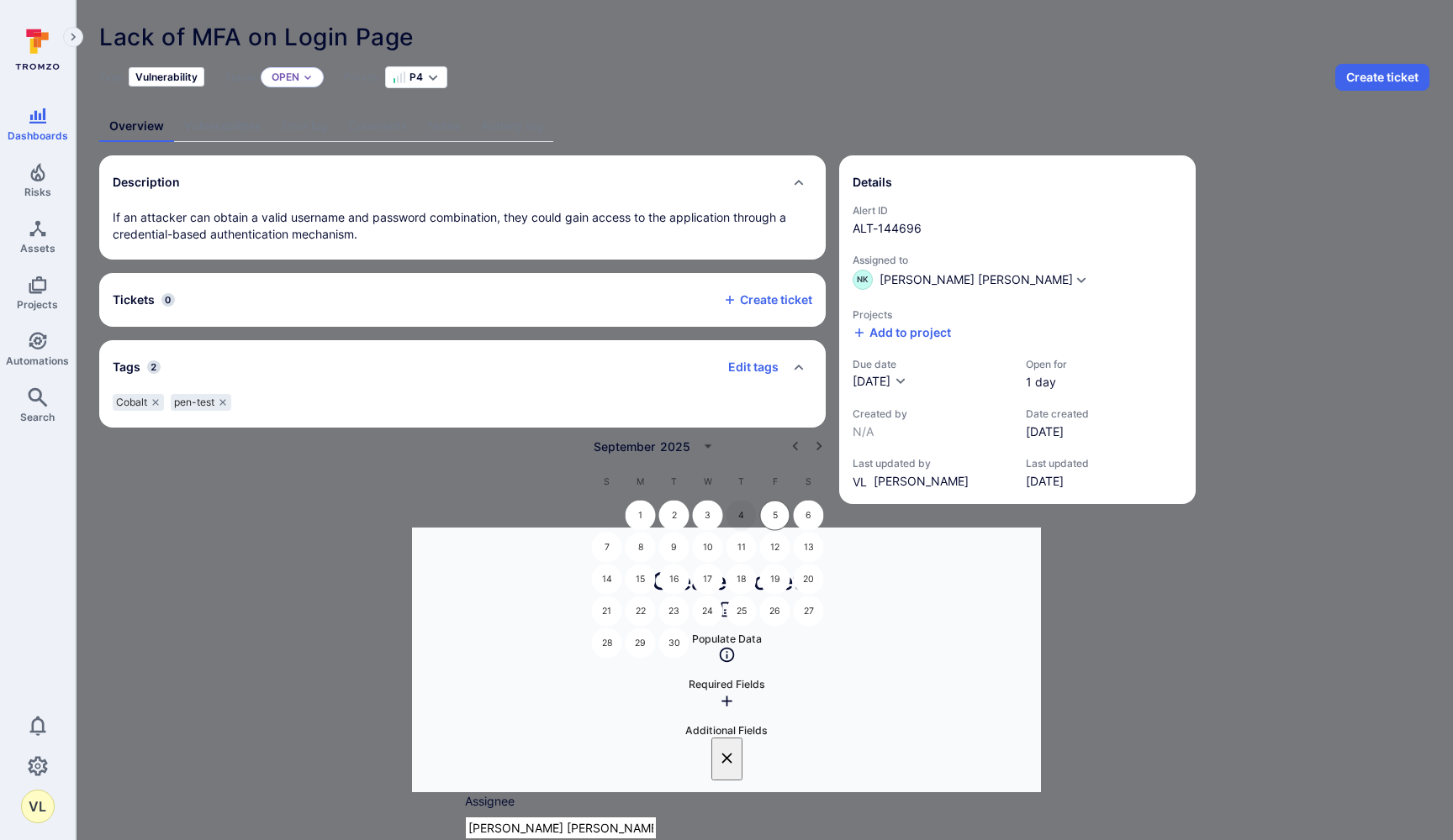
click at [742, 511] on button "4" at bounding box center [741, 515] width 30 height 30
type input "09/04/2025"
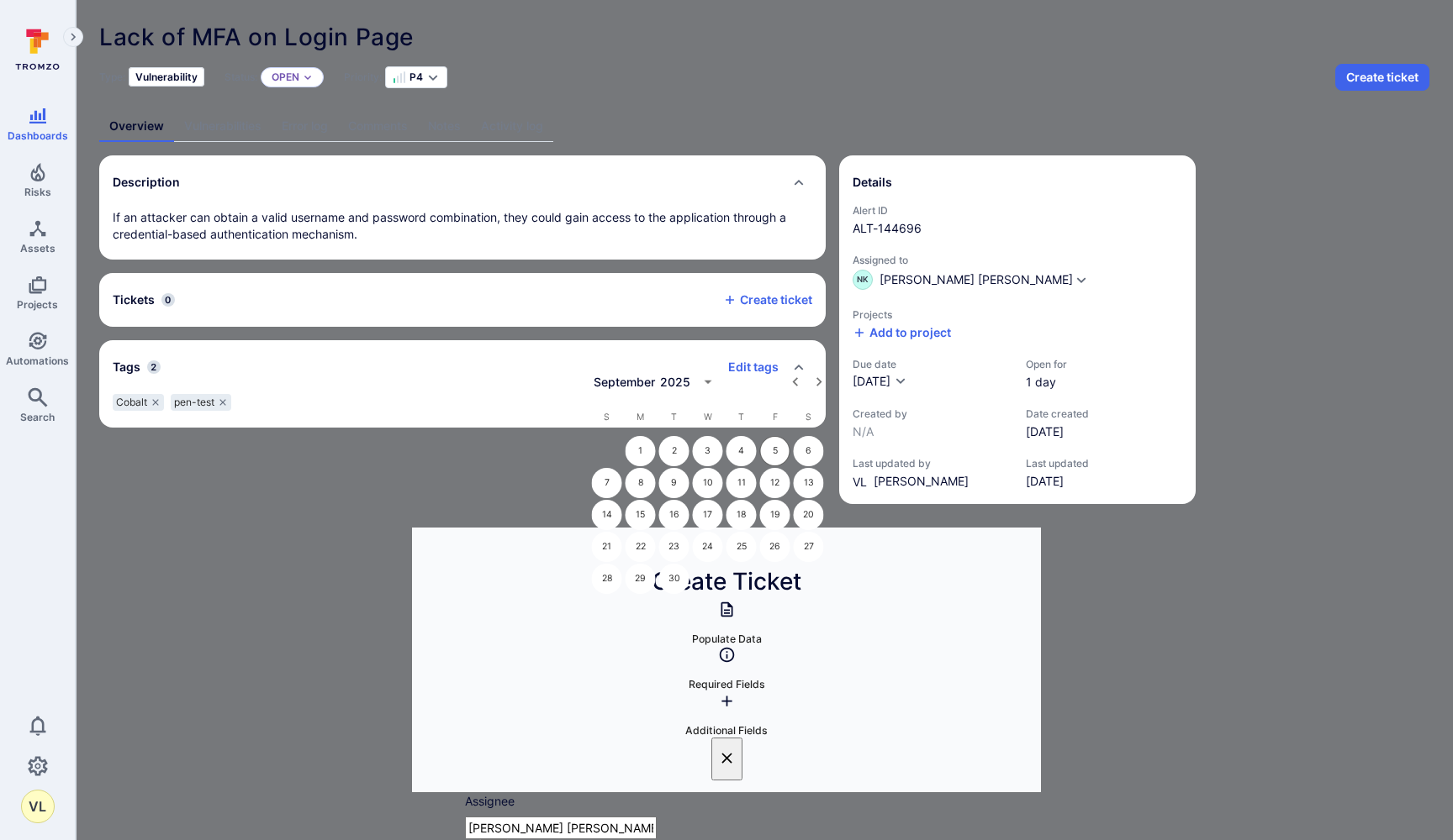
click at [819, 383] on icon "Next month" at bounding box center [819, 382] width 5 height 9
click at [647, 538] on button "20" at bounding box center [640, 547] width 30 height 30
type input "10/20/2025"
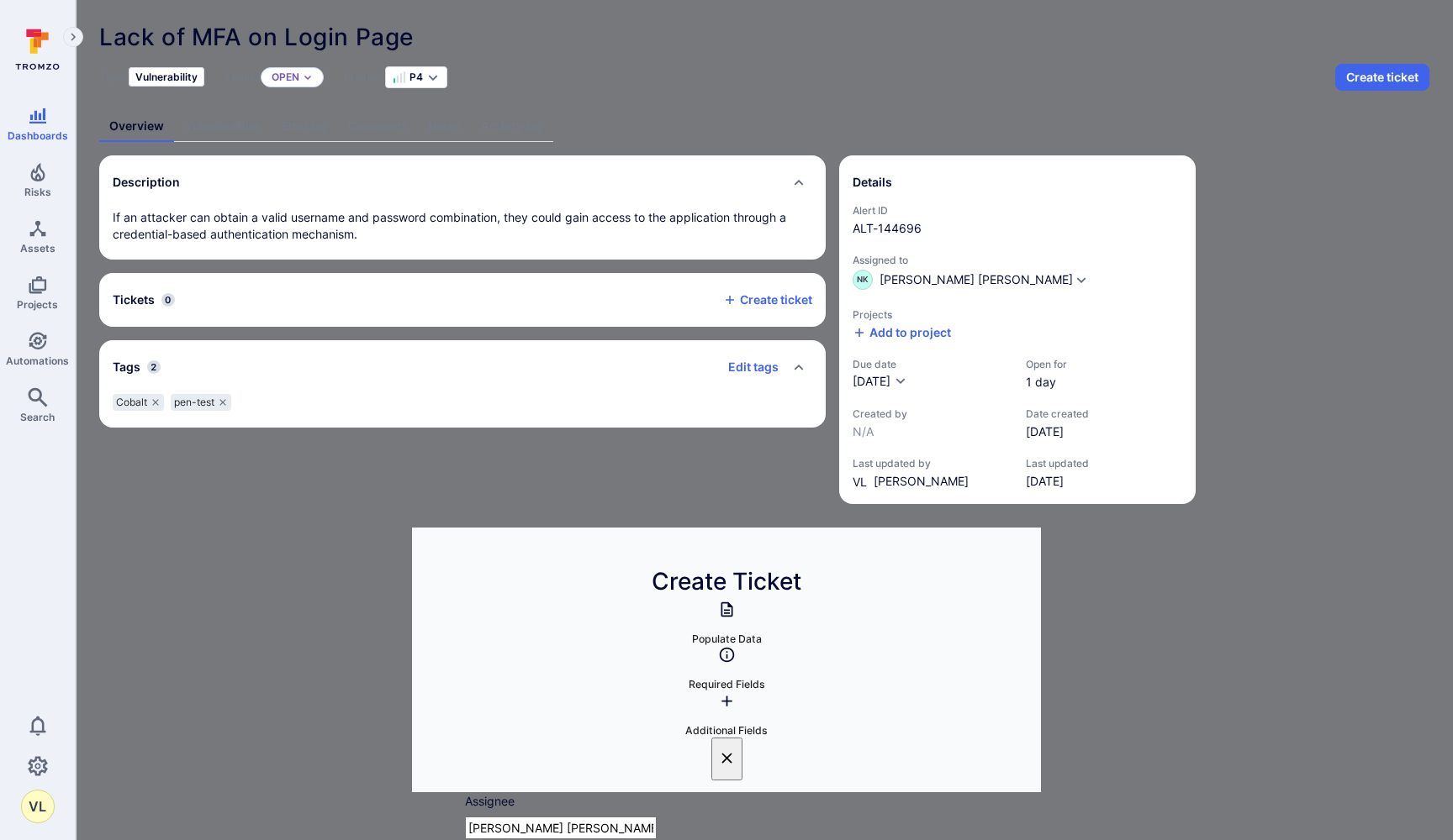
scroll to position [2707, 0]
type input "pen"
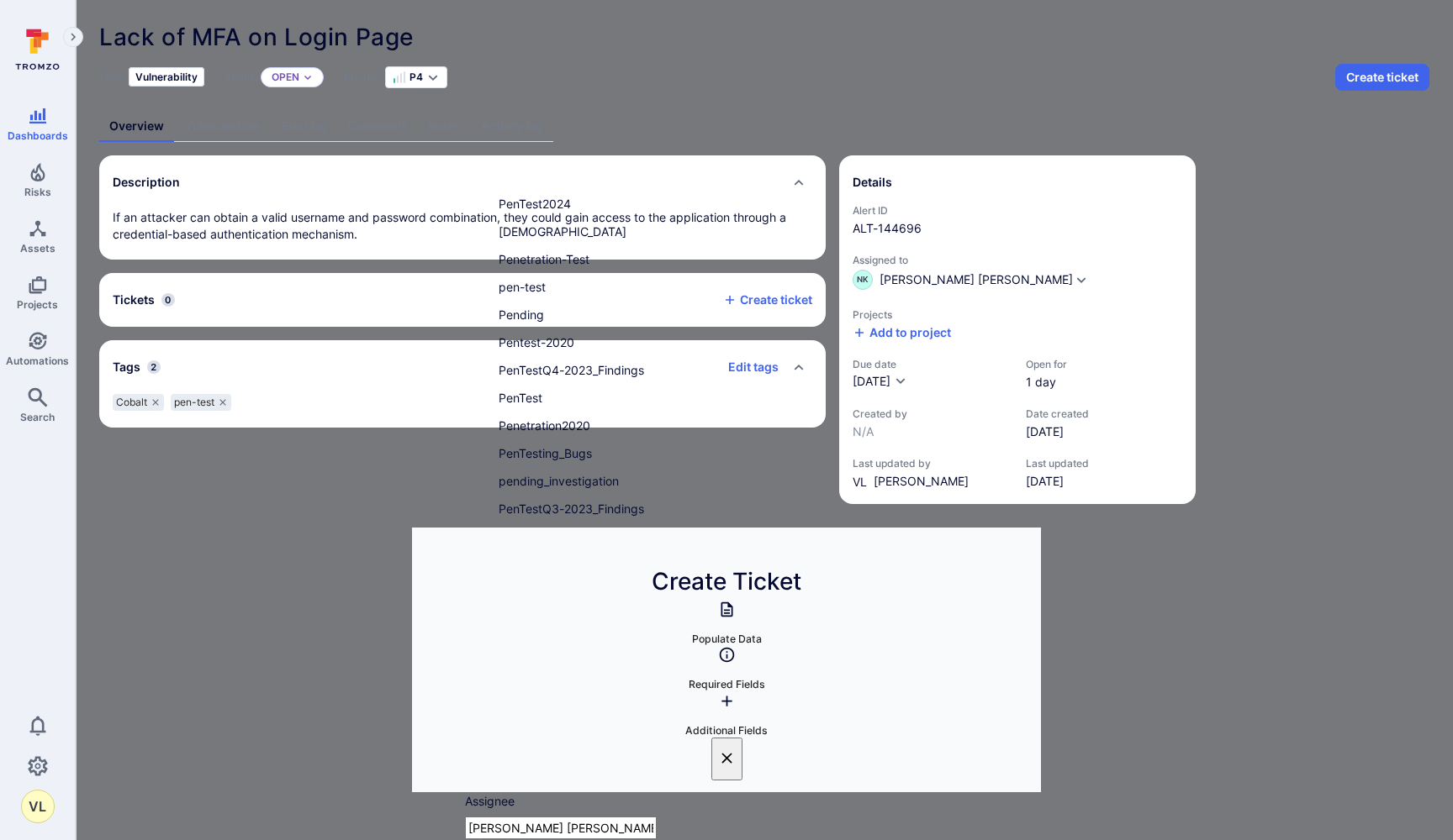
click at [603, 279] on li "pen-test" at bounding box center [727, 287] width 484 height 28
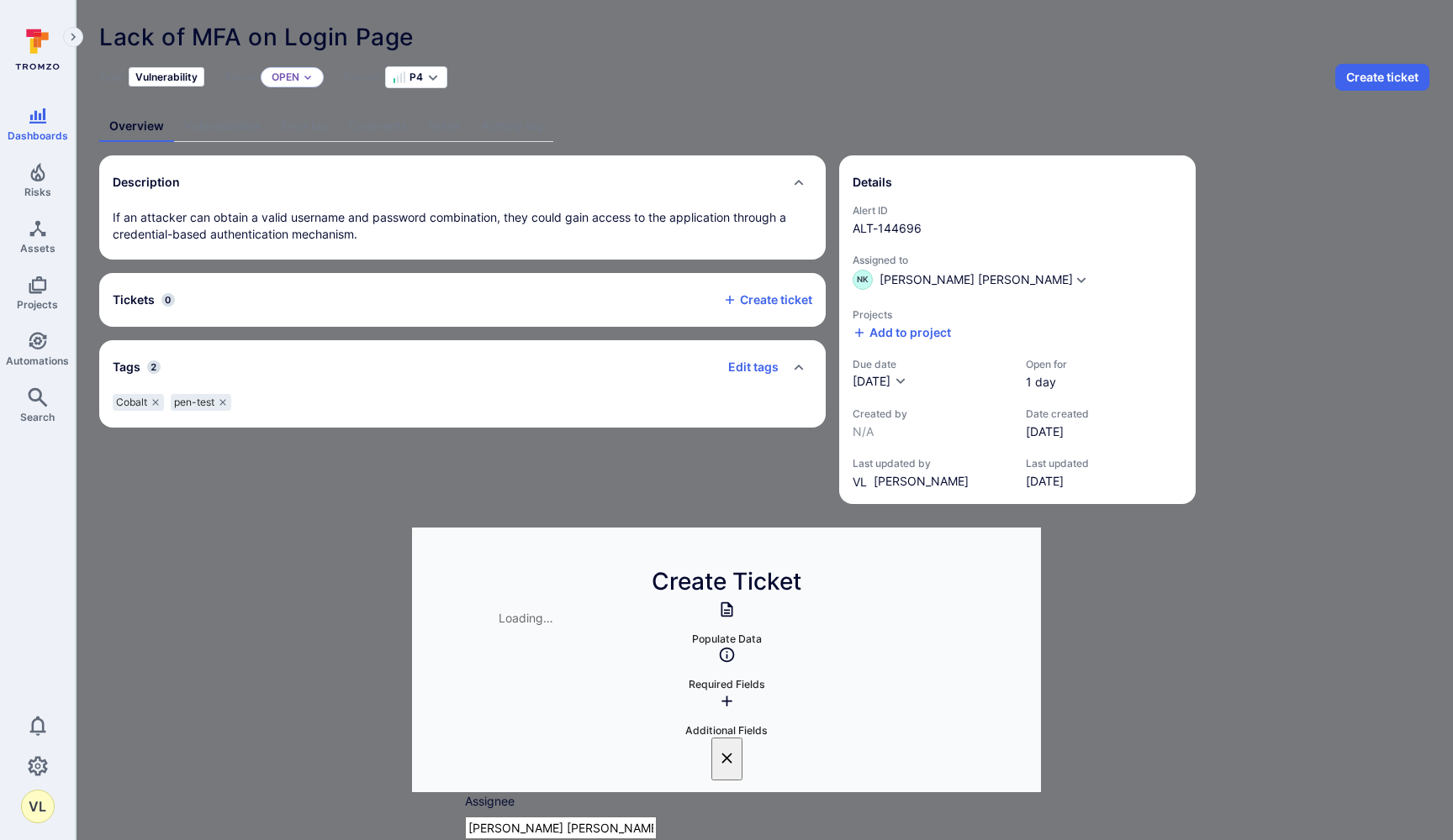
type input "pent"
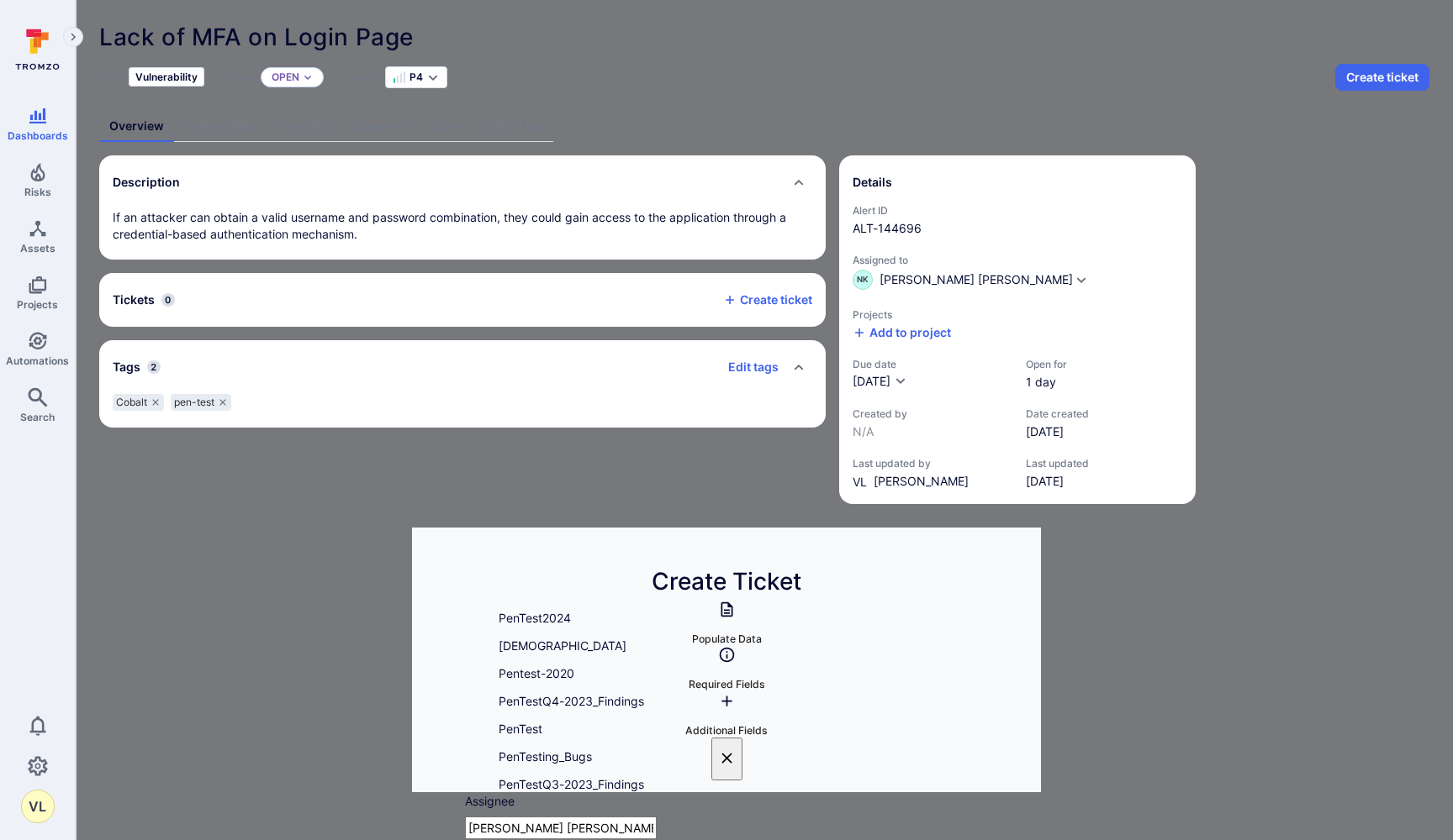
click at [584, 738] on li "PenTest" at bounding box center [727, 729] width 484 height 28
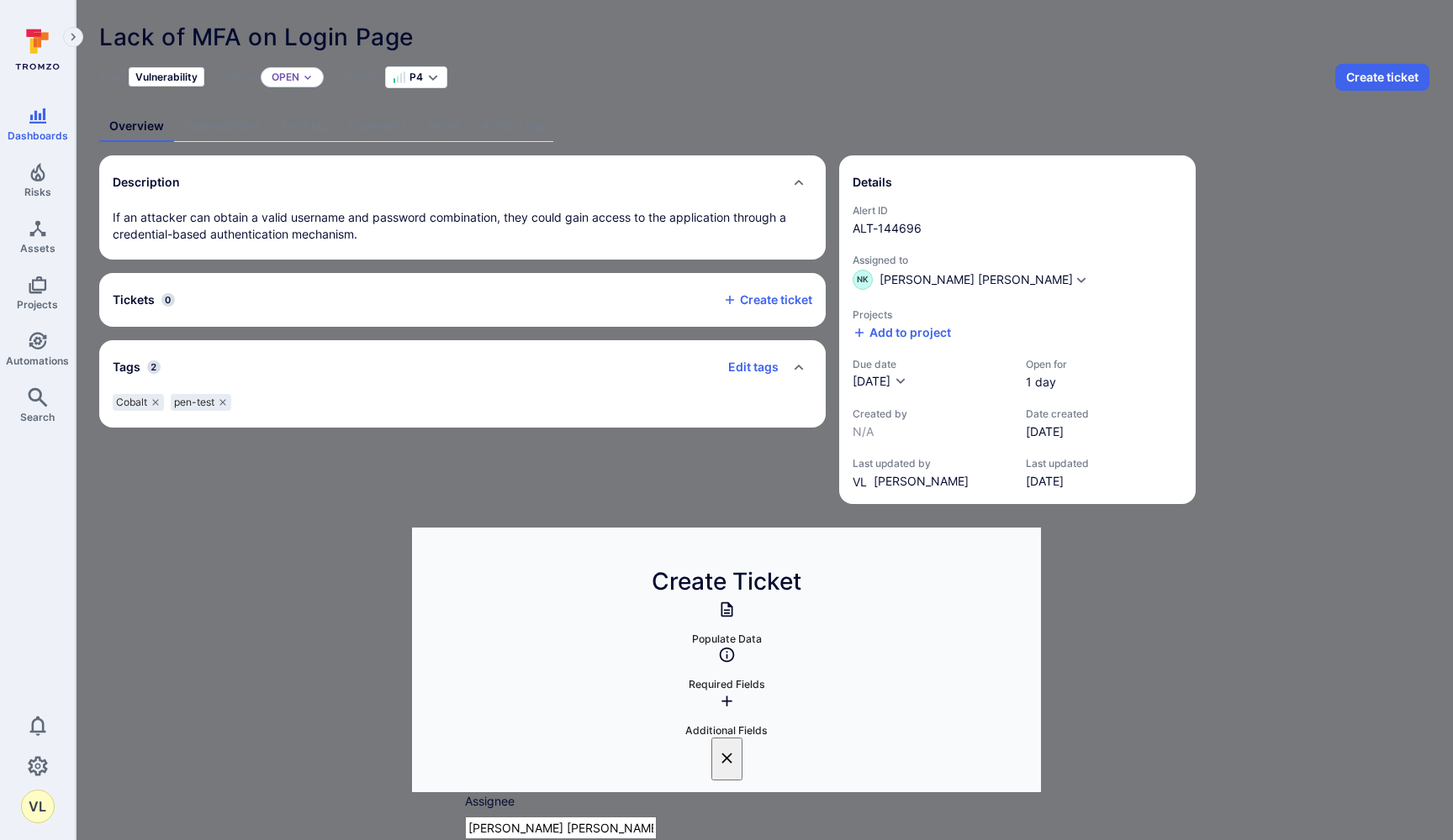
scroll to position [2725, 0]
type input "coba"
click at [618, 604] on li "Cobalt" at bounding box center [727, 599] width 484 height 28
type input "cob"
click at [584, 602] on li "cobalt" at bounding box center [727, 599] width 484 height 28
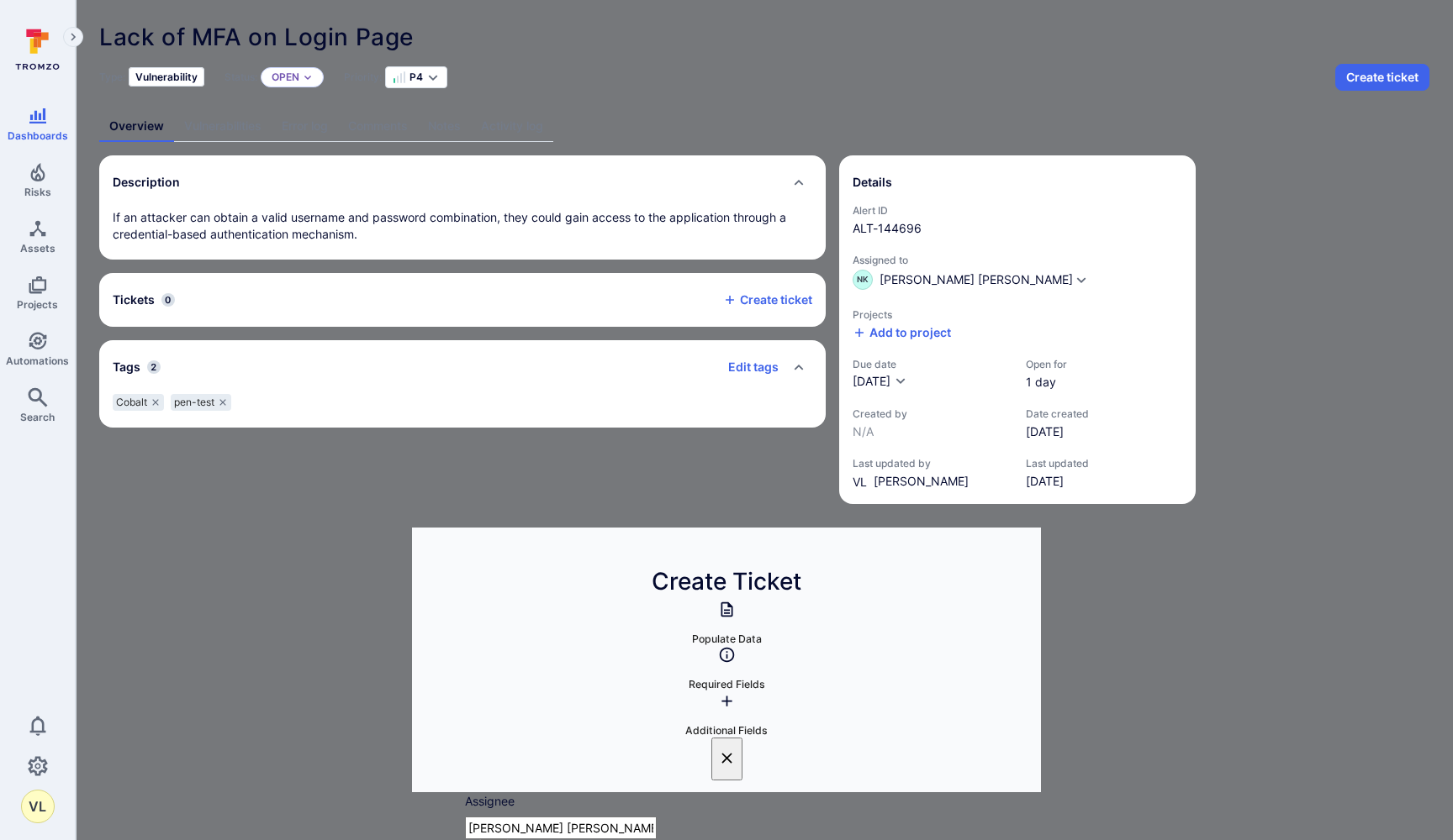
scroll to position [2821, 0]
click at [512, 761] on li "4" at bounding box center [727, 758] width 484 height 28
type input "4"
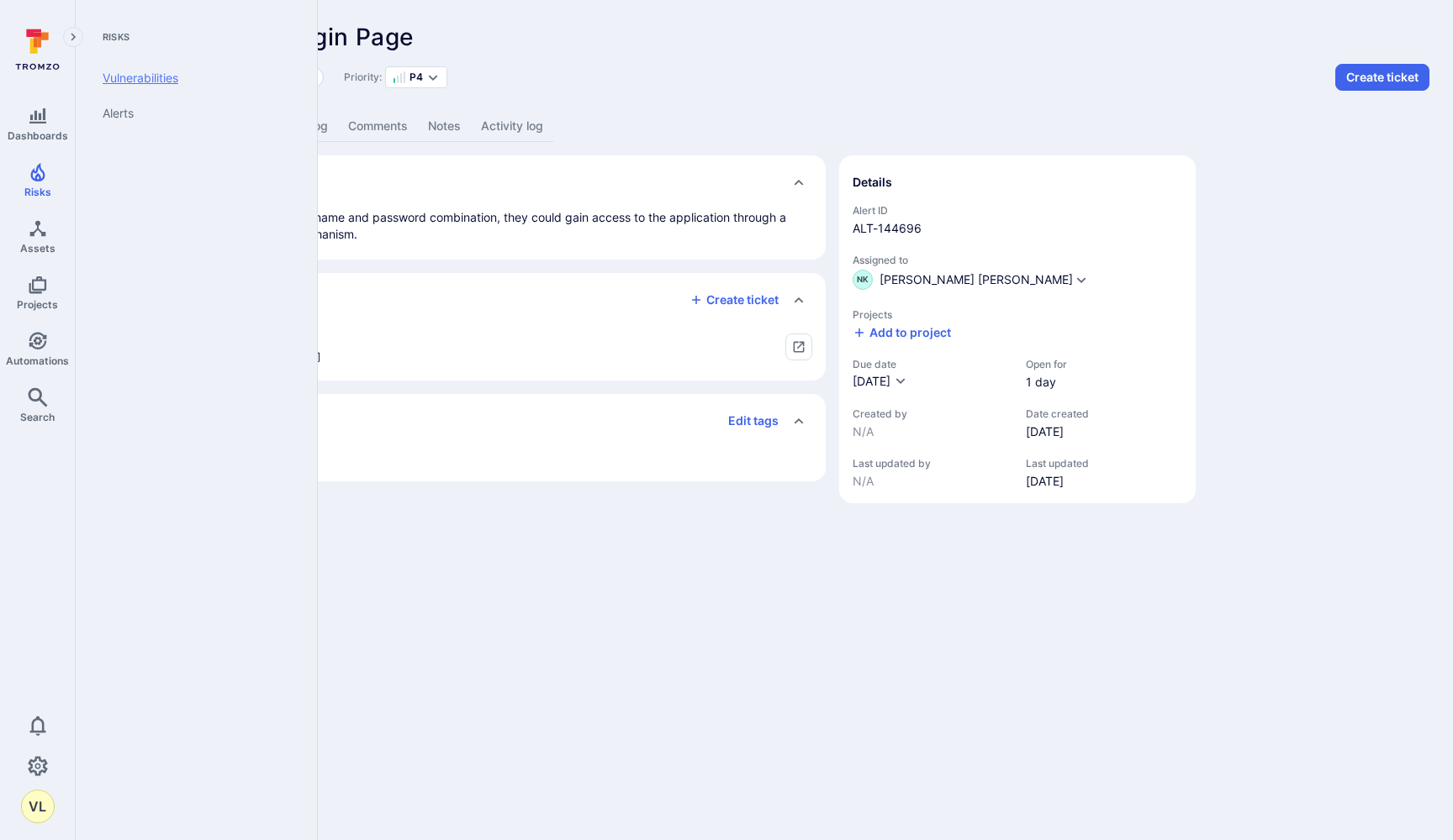
click at [149, 78] on link "Vulnerabilities" at bounding box center [193, 77] width 207 height 35
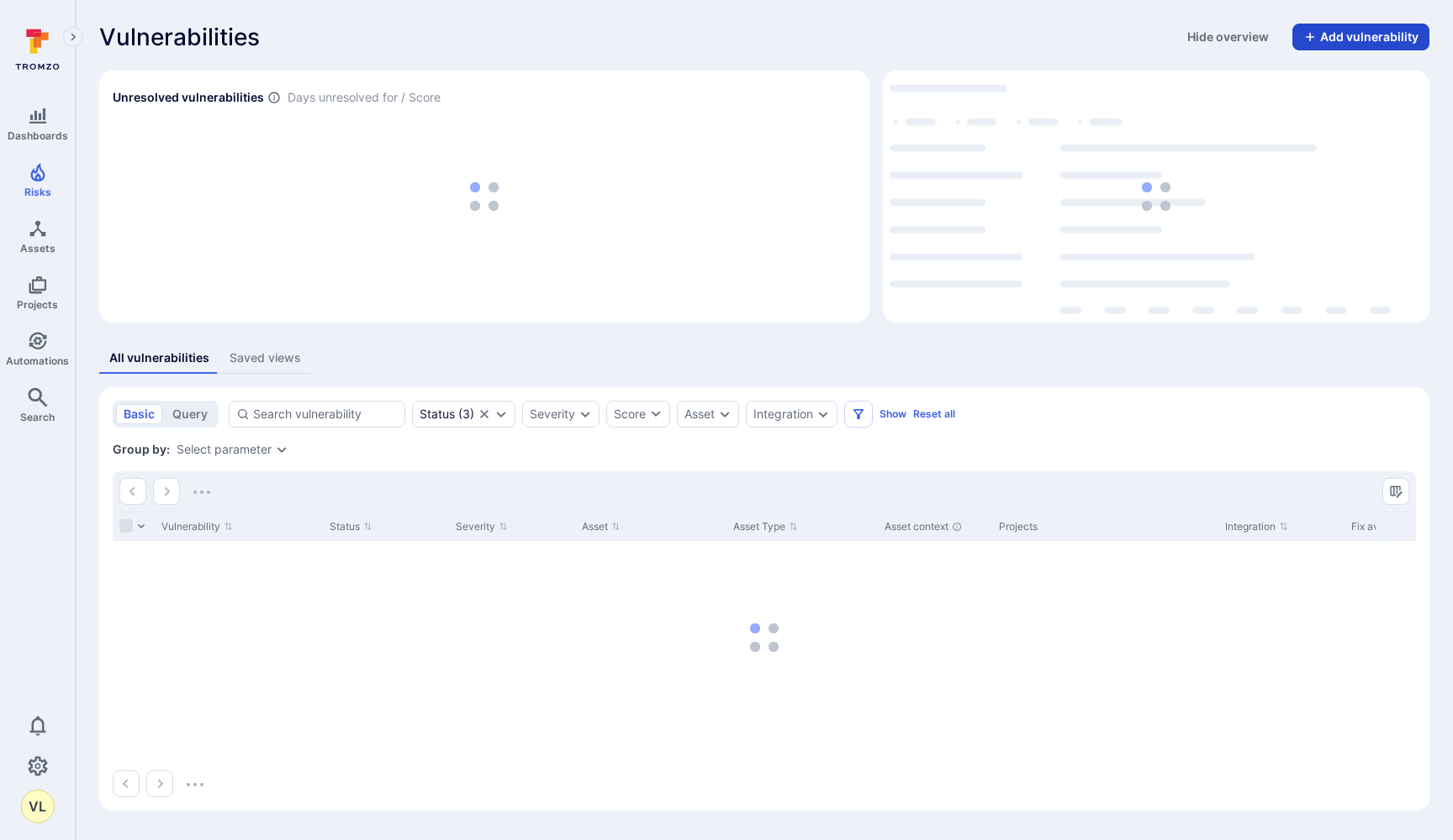
click at [1351, 38] on button "Add vulnerability" at bounding box center [1360, 36] width 137 height 27
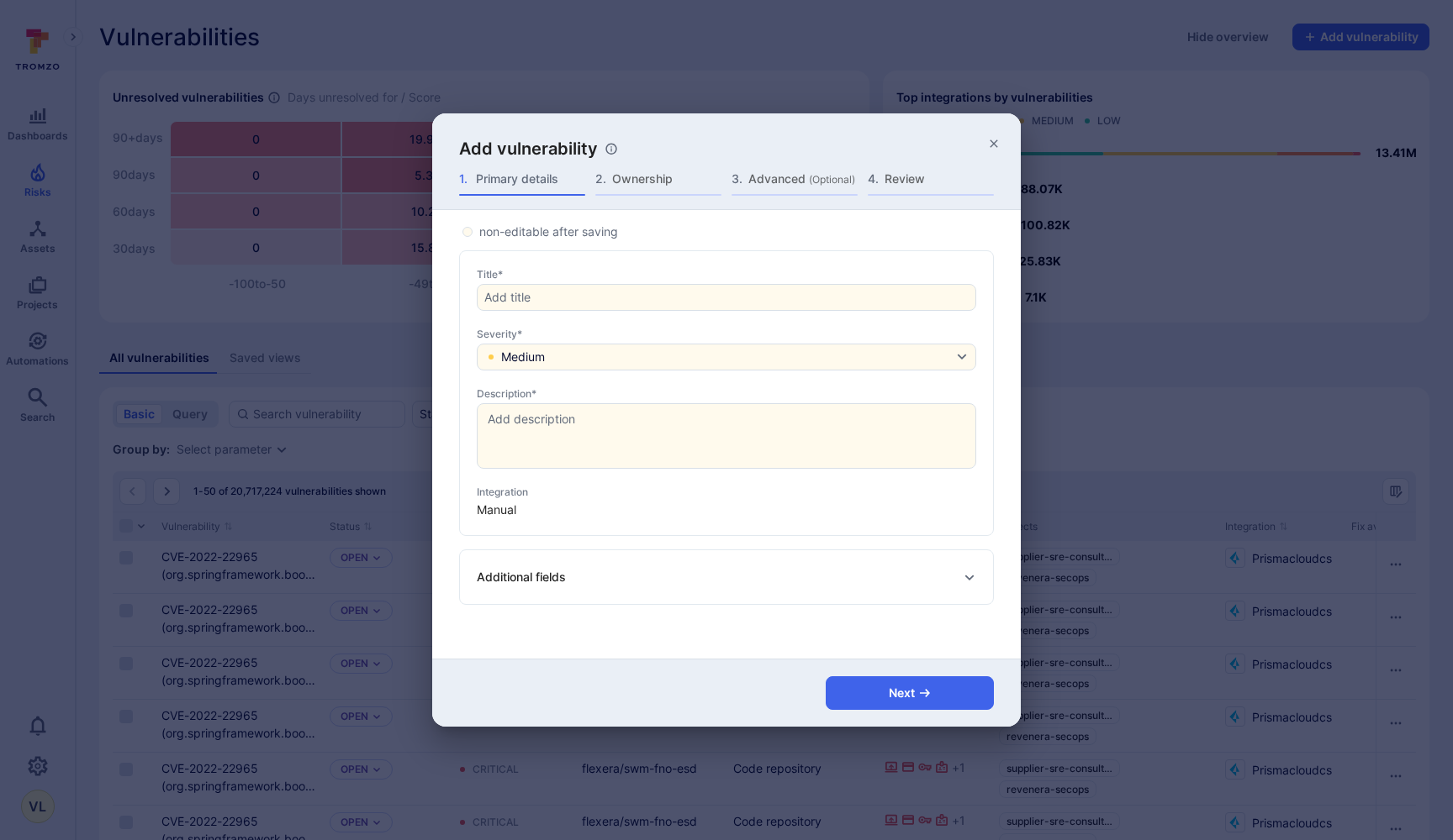
click at [588, 279] on div "Title*" at bounding box center [726, 274] width 500 height 13
click at [588, 289] on input "Title*" at bounding box center [726, 297] width 484 height 17
paste input "Lack of Rate Limit on create APIs Across Application"
type input "Lack of Rate Limit on create APIs Across Application"
click at [566, 359] on button "Medium" at bounding box center [726, 357] width 500 height 27
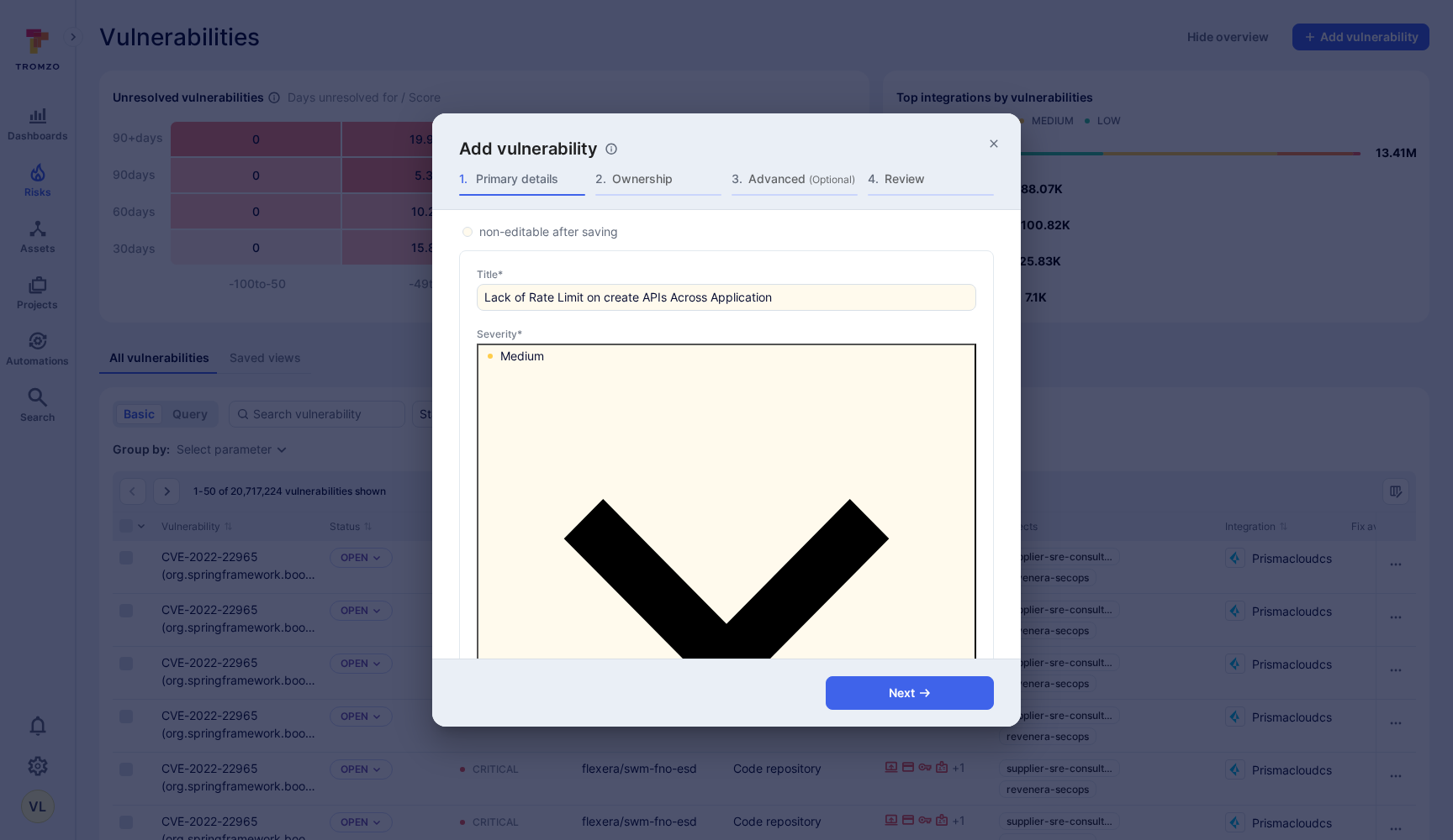
click at [548, 474] on input "Low" at bounding box center [726, 420] width 1453 height 840
checkbox input "true"
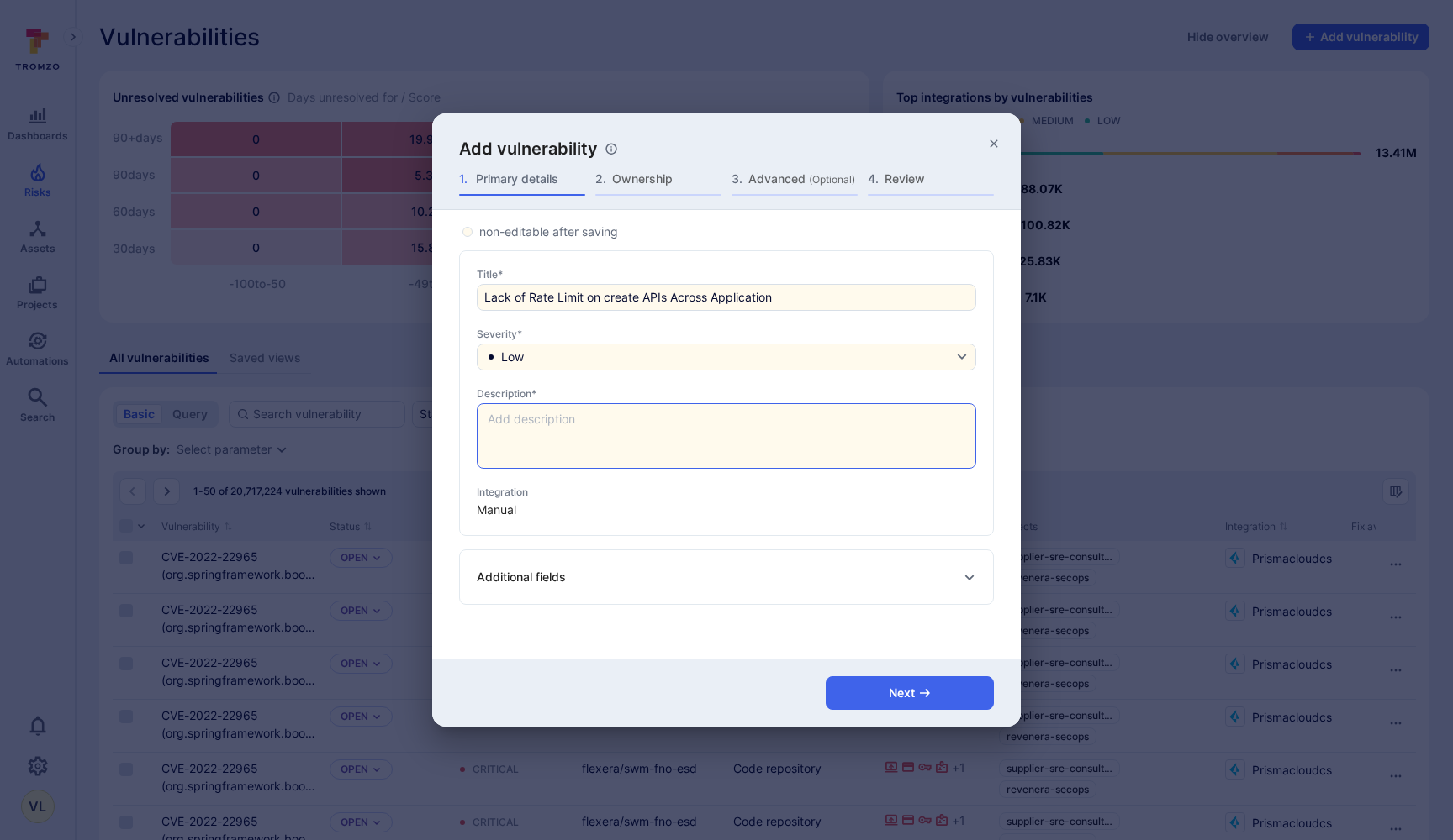
click at [593, 435] on textarea at bounding box center [726, 436] width 498 height 64
paste textarea "The API is not protected against an excessive amount of calls or payload sizes.…"
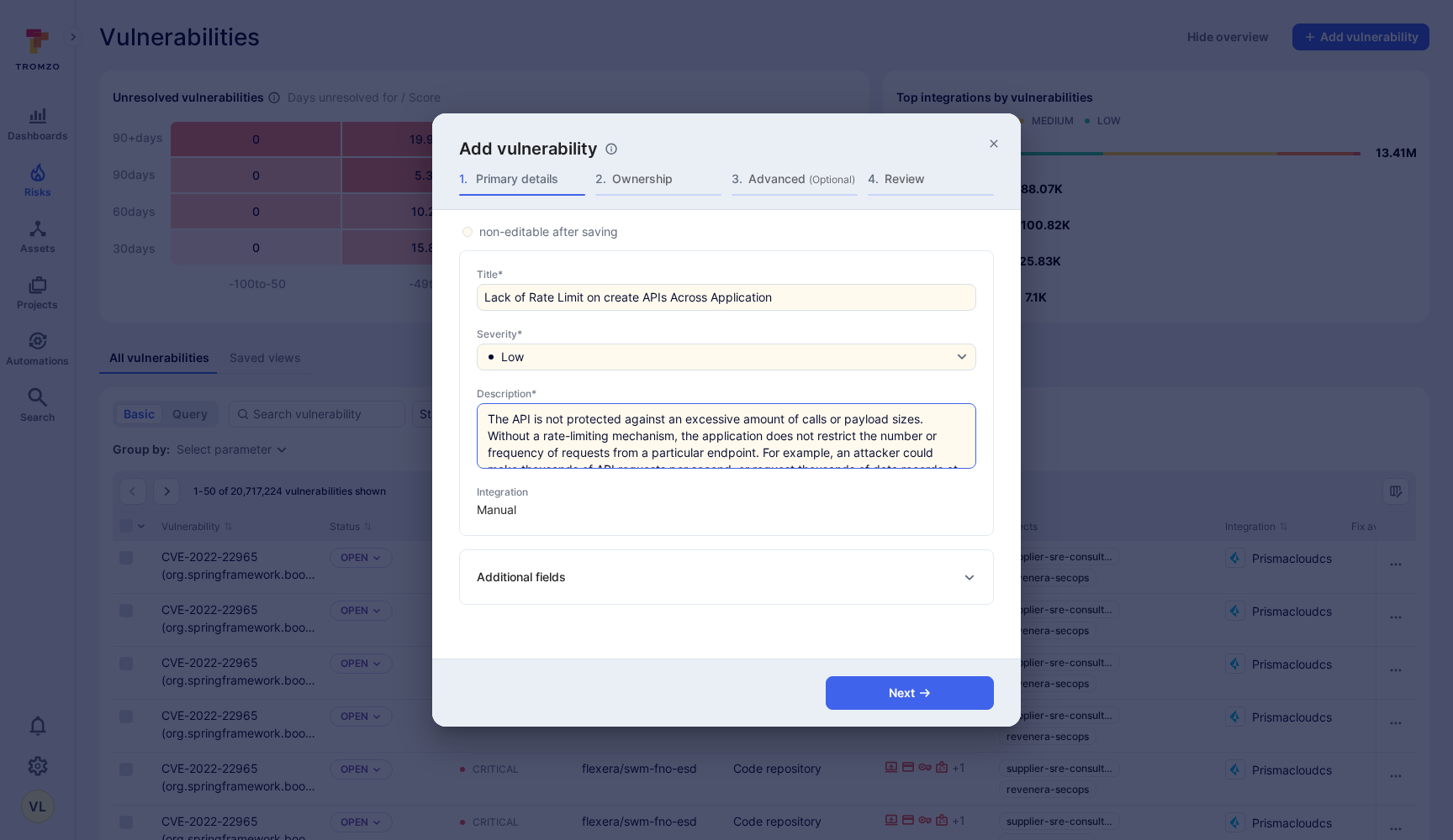
scroll to position [101, 0]
type textarea "The API is not protected against an excessive amount of calls or payload sizes.…"
click at [598, 561] on div "Additional fields Status* Open Scanned date* [DATE] CVSS score CVE CWE" at bounding box center [727, 577] width 535 height 56
click at [606, 596] on div "Additional fields Status* Open Scanned date* [DATE] CVSS score CVE CWE" at bounding box center [727, 577] width 535 height 56
click at [698, 585] on div "Additional fields" at bounding box center [719, 578] width 486 height 17
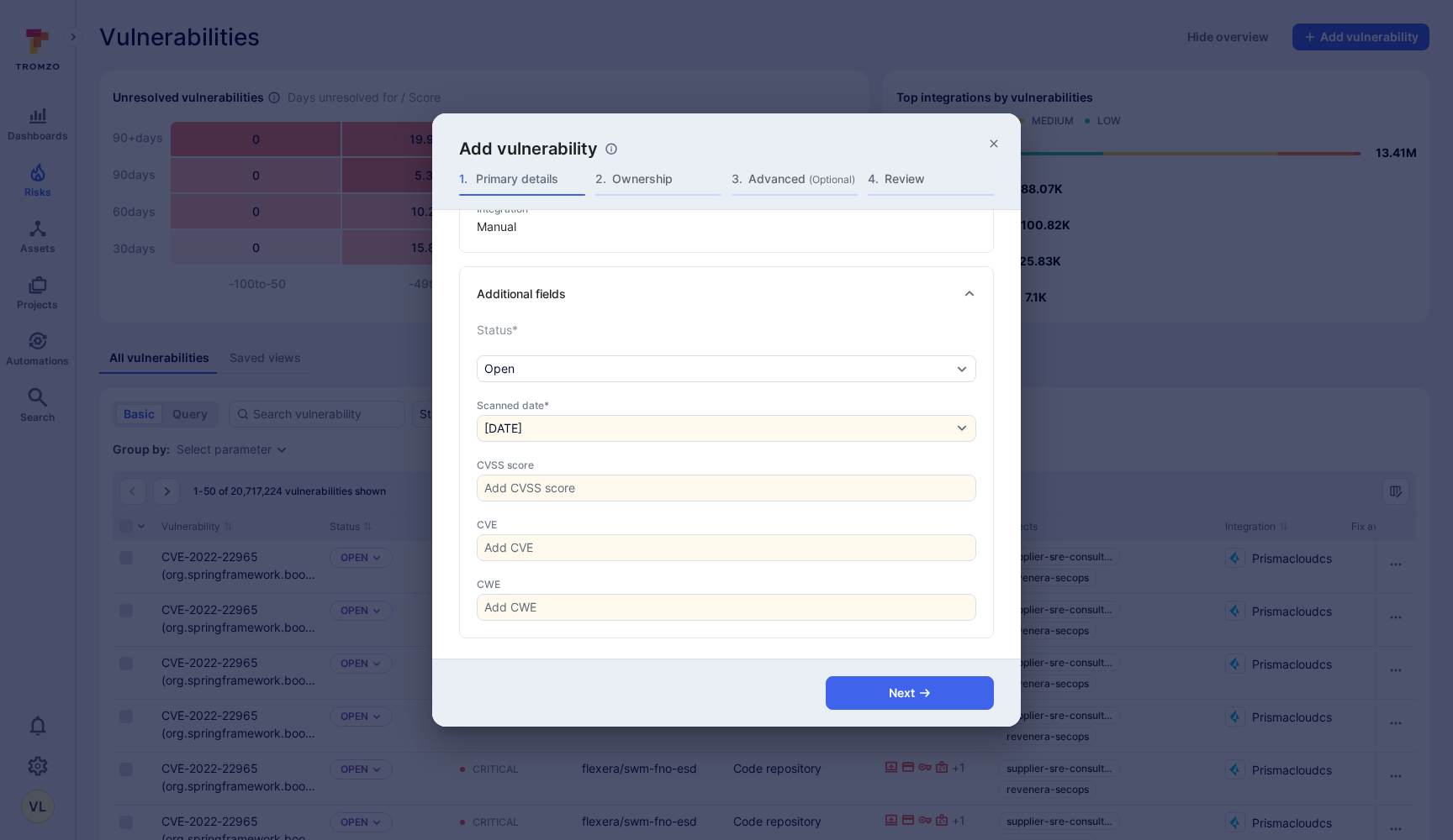
scroll to position [283, 0]
click at [525, 486] on input "CVSS score" at bounding box center [726, 488] width 484 height 17
type input "4.3"
click at [594, 293] on div "Additional fields" at bounding box center [719, 294] width 486 height 17
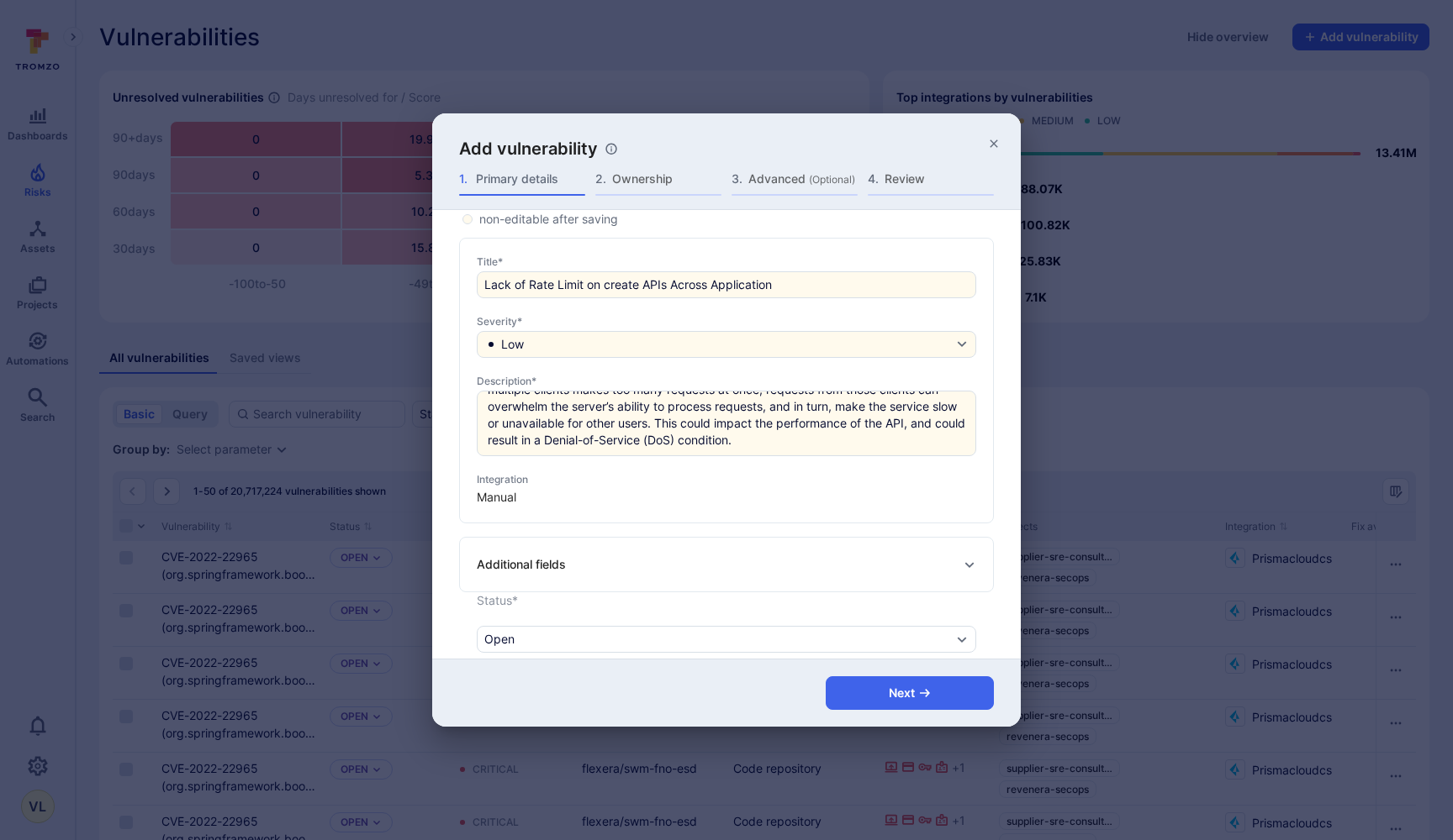
scroll to position [0, 0]
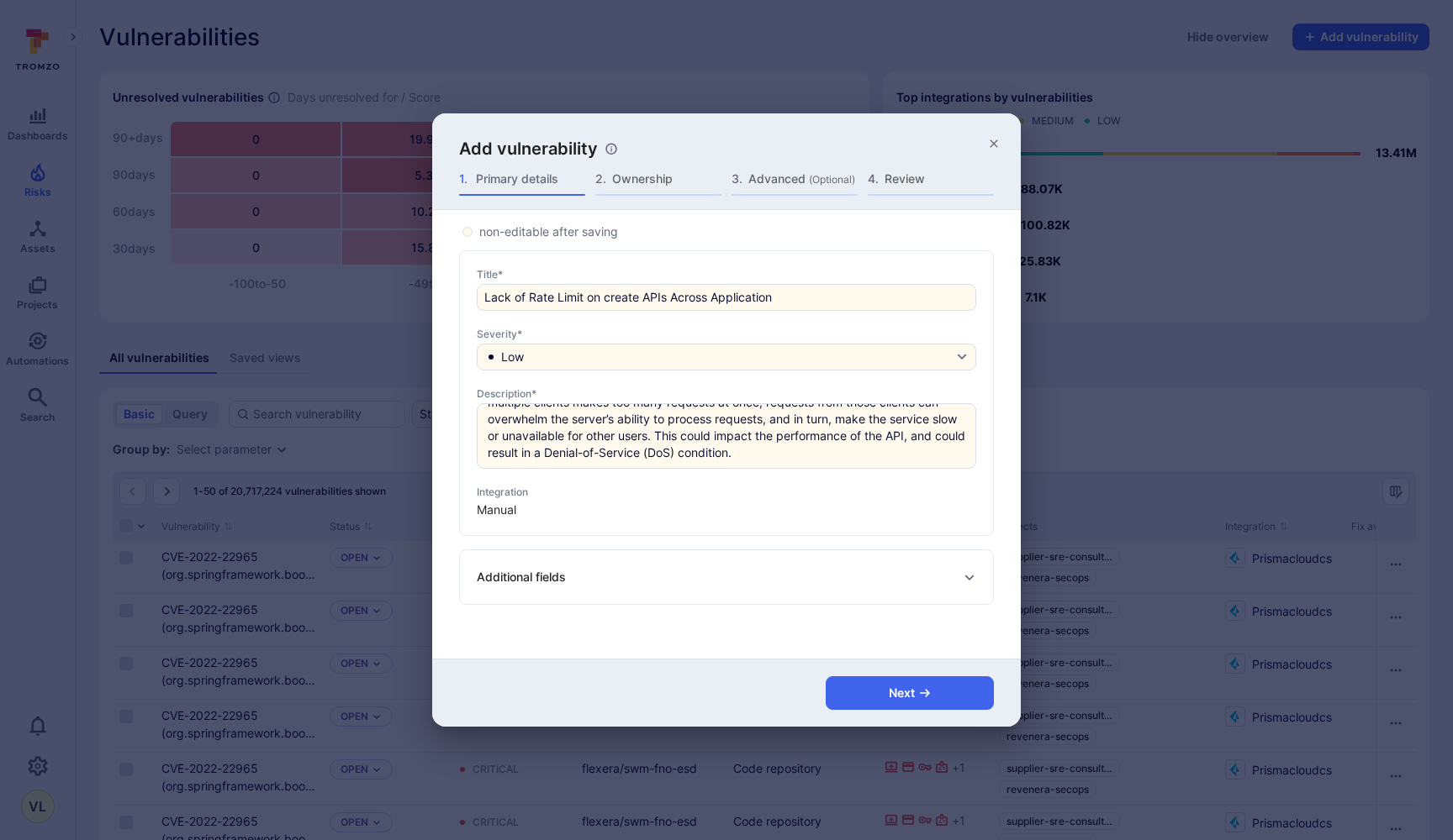
click at [826, 574] on div "Additional fields" at bounding box center [719, 578] width 486 height 17
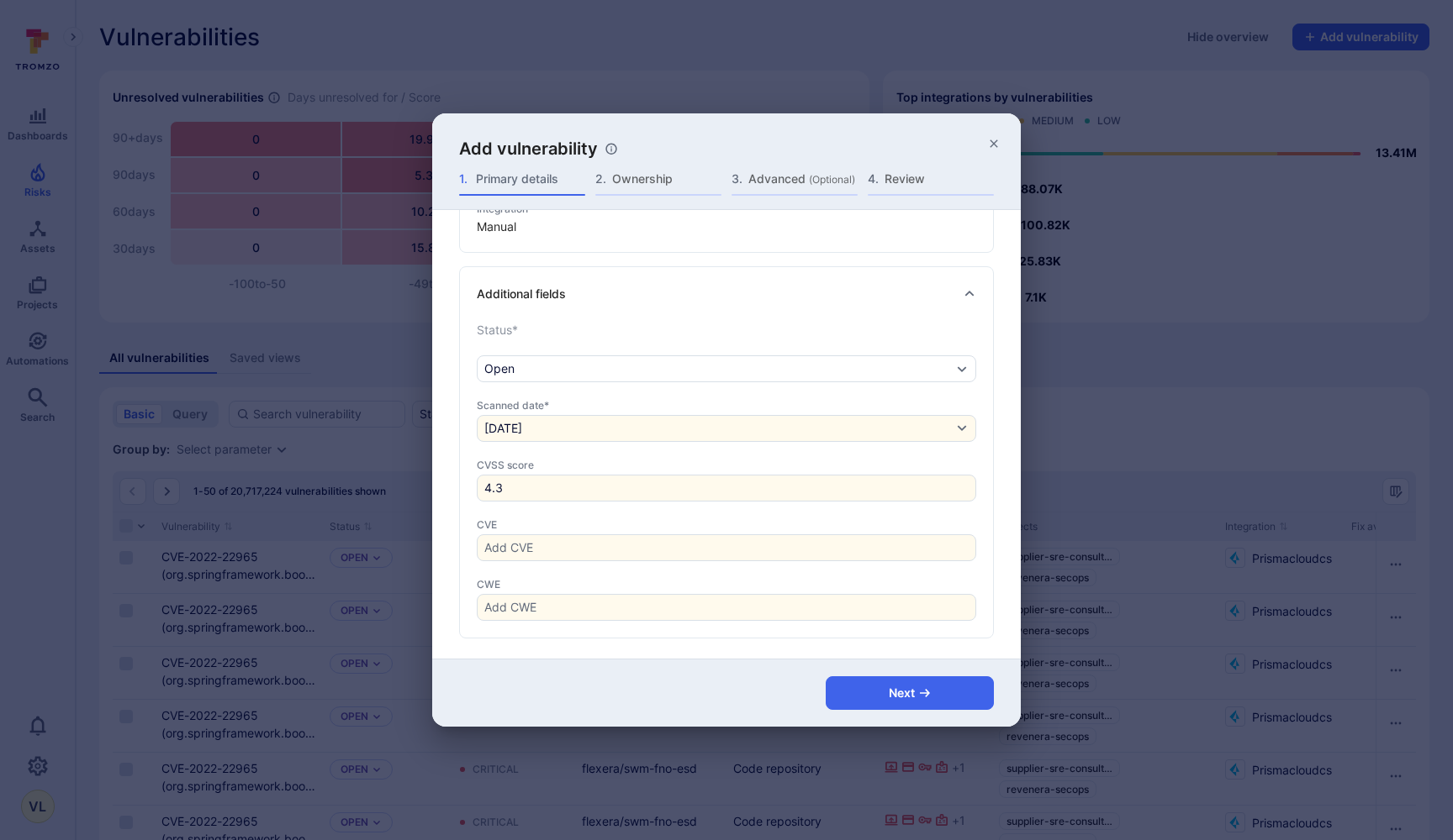
scroll to position [283, 0]
